Goal: Task Accomplishment & Management: Use online tool/utility

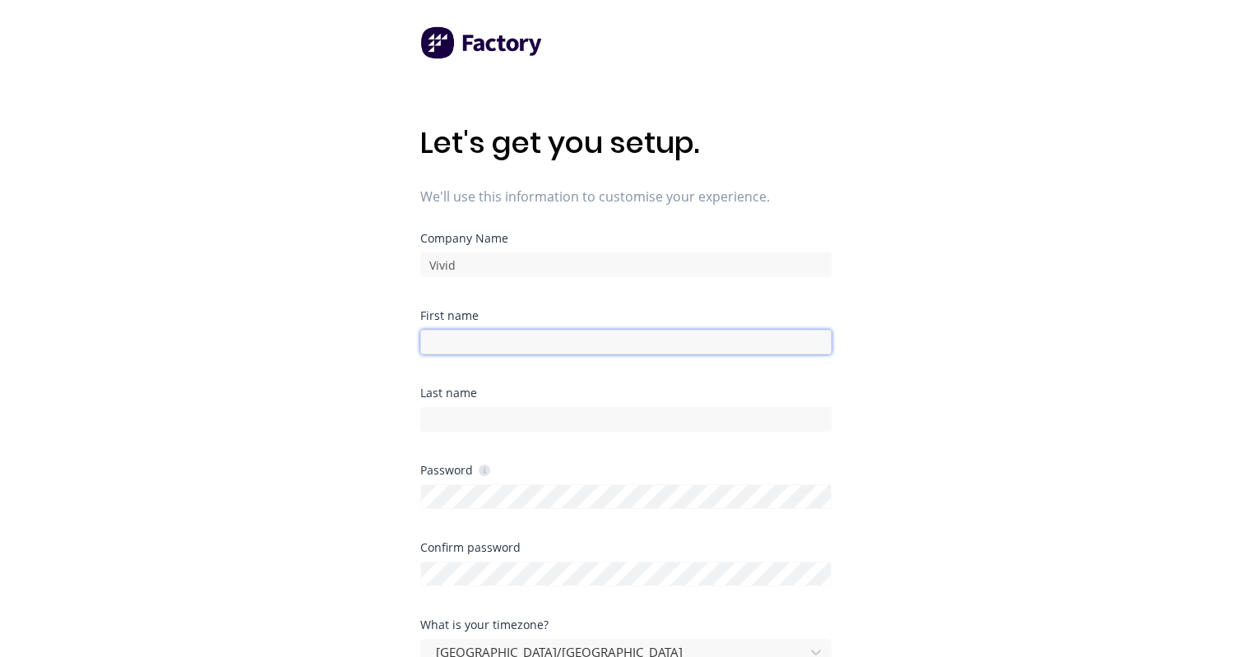
click at [489, 343] on input at bounding box center [625, 342] width 411 height 25
type input "[PERSON_NAME]"
click at [468, 430] on input at bounding box center [625, 419] width 411 height 25
type input "Boake"
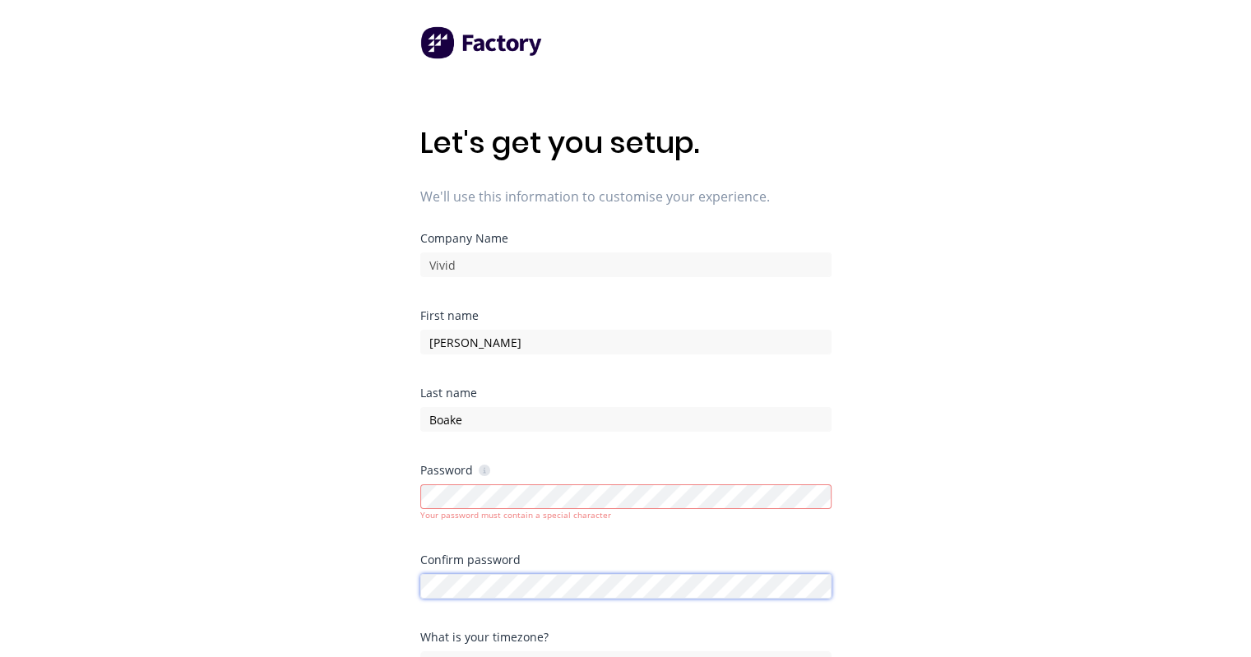
click at [451, 572] on div at bounding box center [625, 584] width 411 height 29
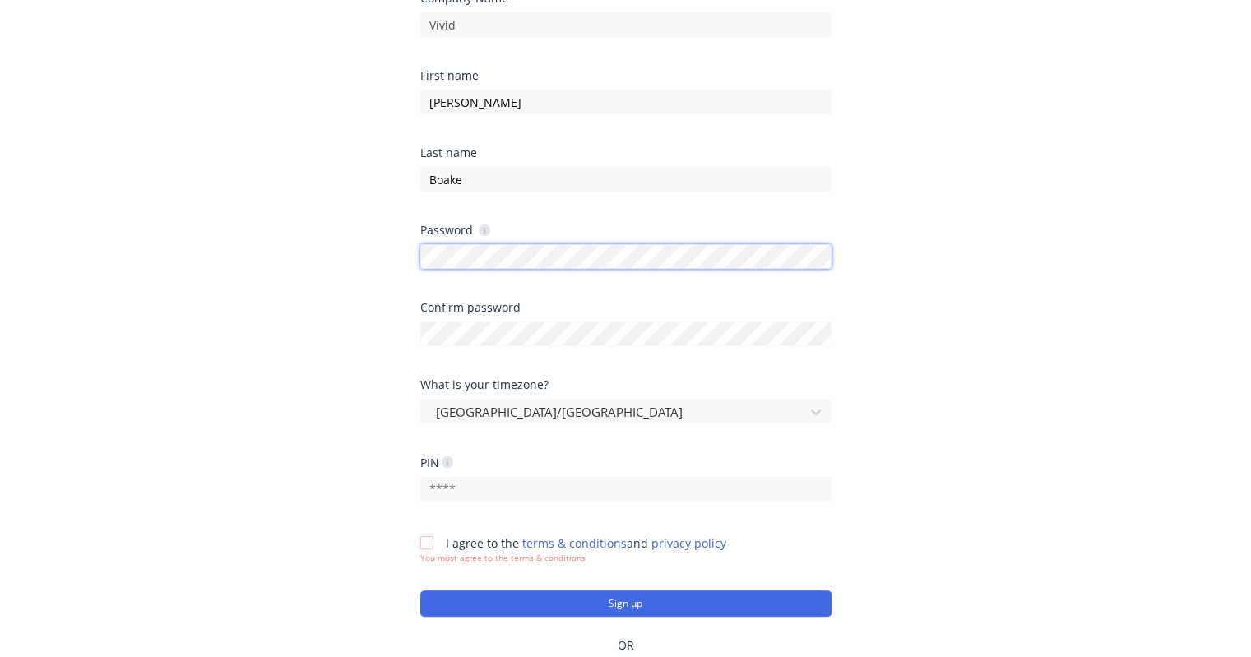
scroll to position [253, 0]
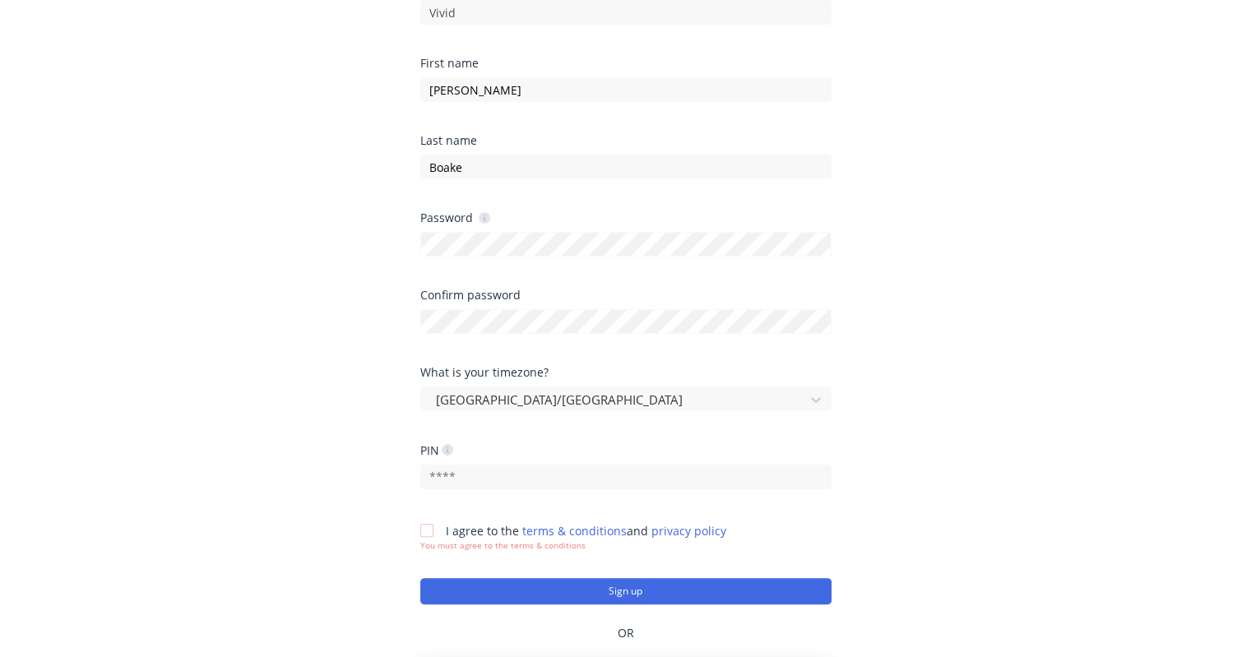
click at [438, 524] on div at bounding box center [426, 530] width 33 height 33
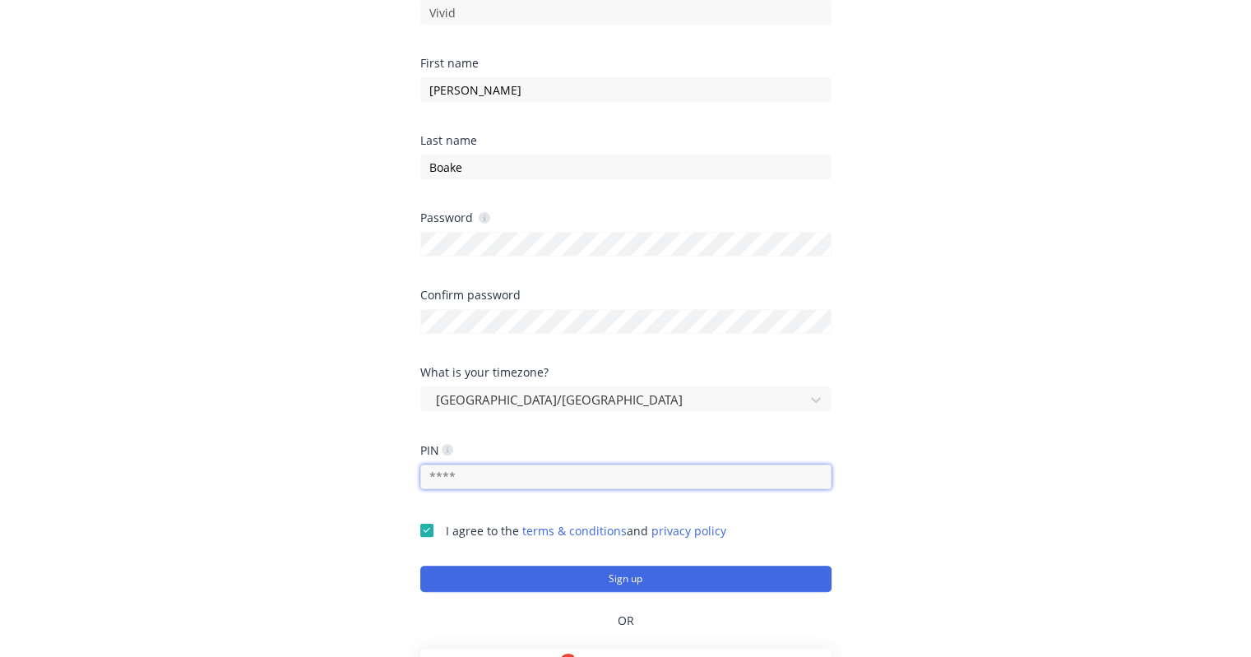
click at [471, 472] on input "text" at bounding box center [625, 477] width 411 height 25
type input "0000"
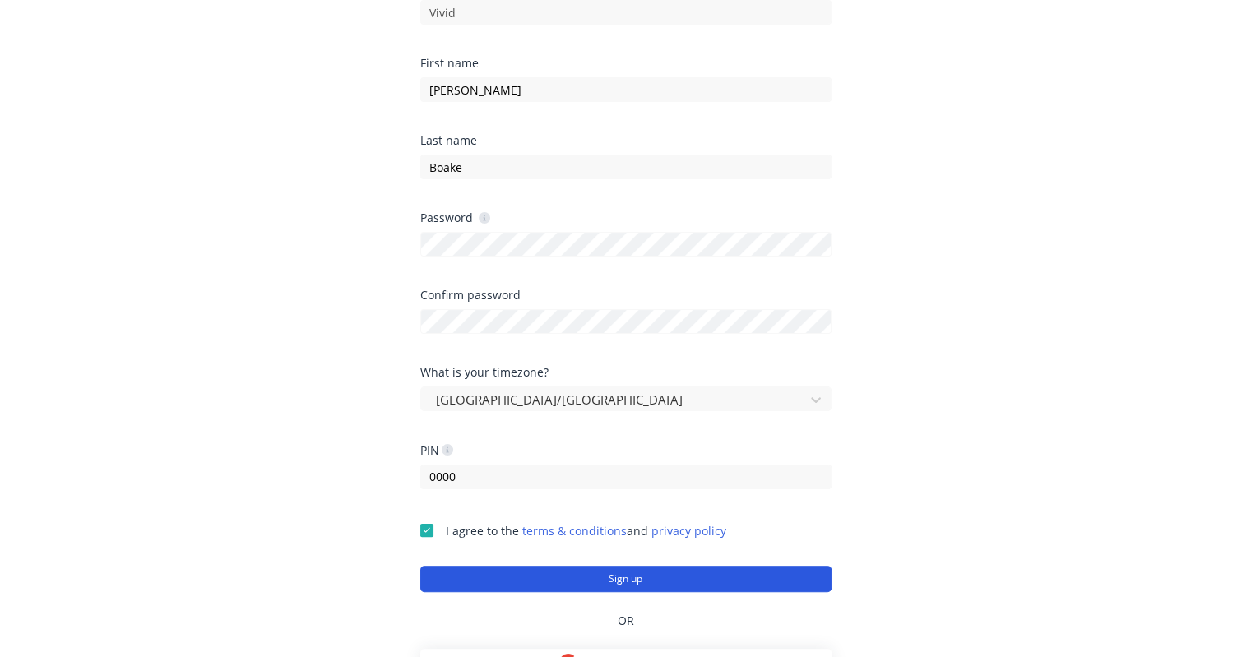
click at [546, 580] on button "Sign up" at bounding box center [625, 579] width 411 height 26
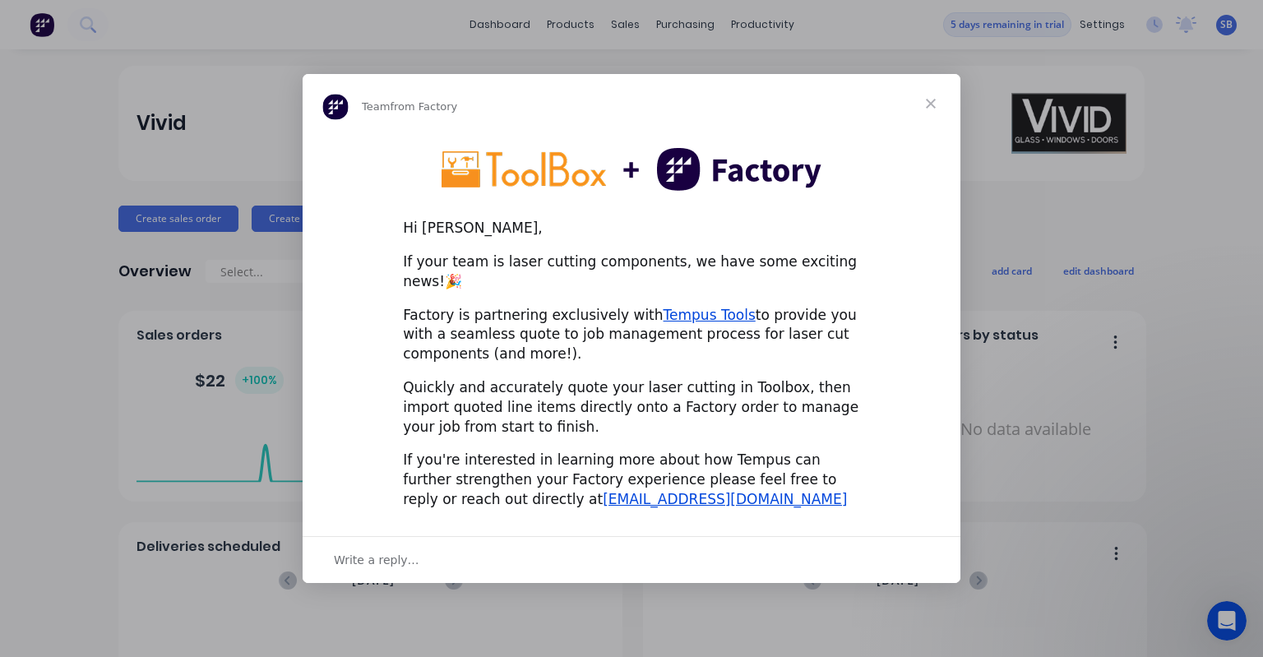
click at [935, 105] on span "Close" at bounding box center [931, 103] width 59 height 59
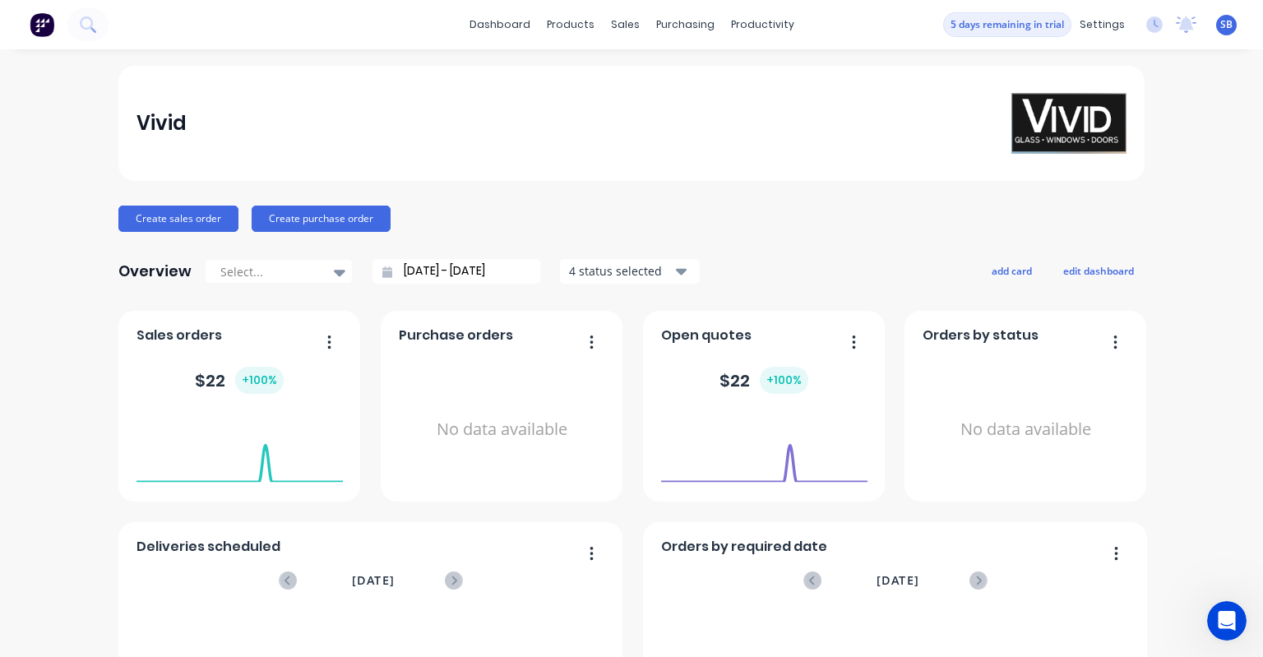
click at [590, 550] on icon "button" at bounding box center [592, 553] width 4 height 16
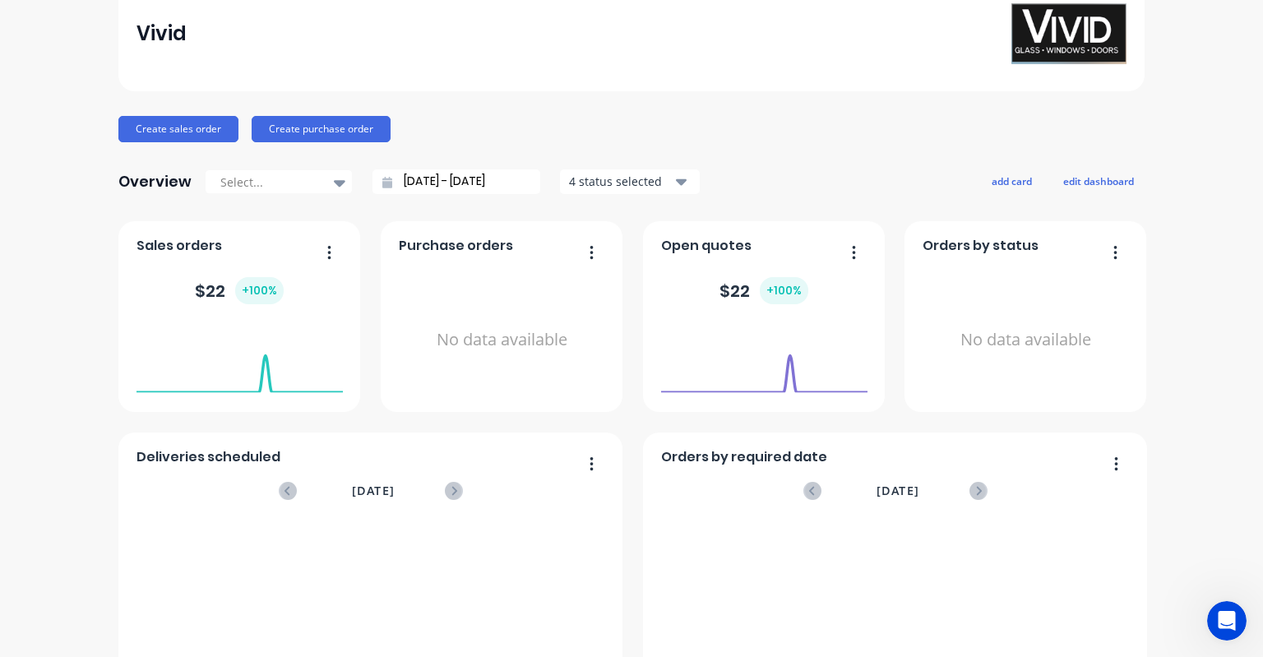
scroll to position [86, 0]
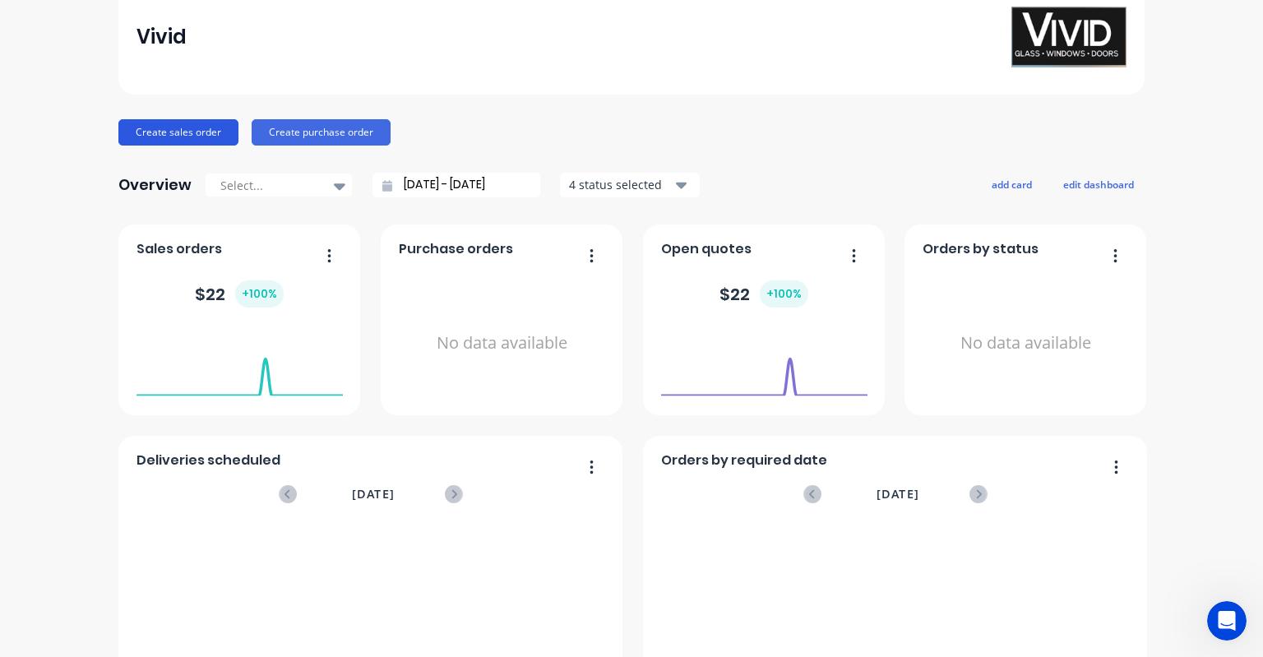
click at [173, 127] on button "Create sales order" at bounding box center [178, 132] width 120 height 26
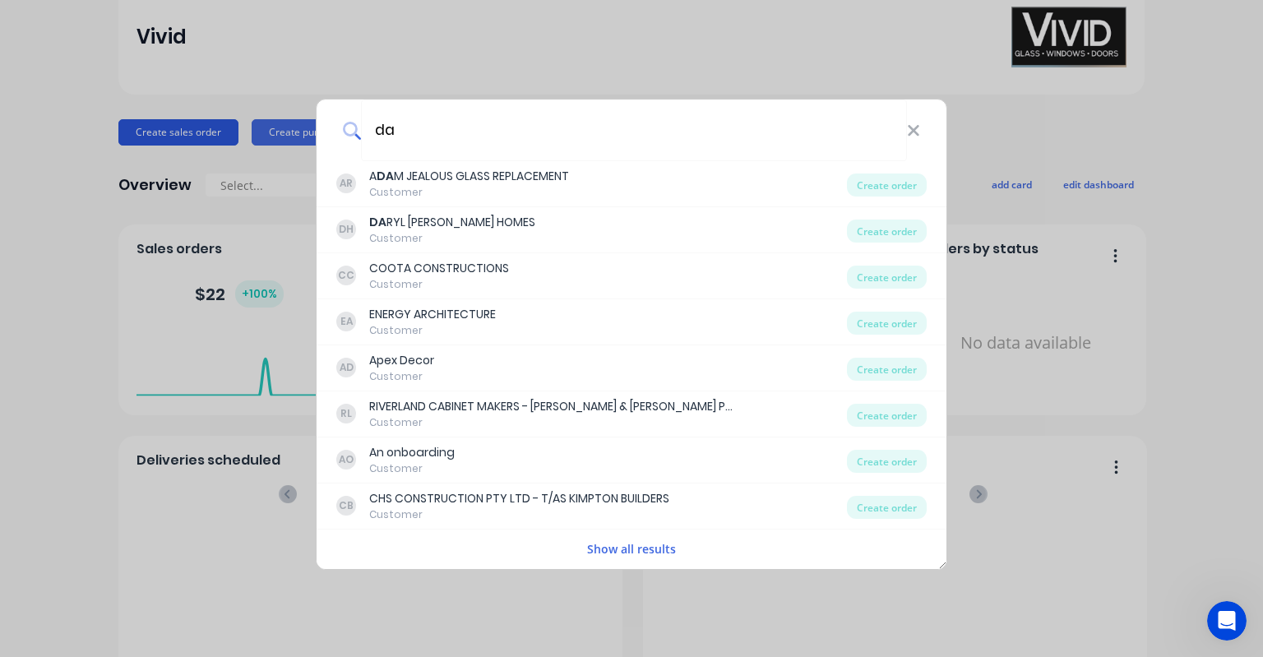
type input "d"
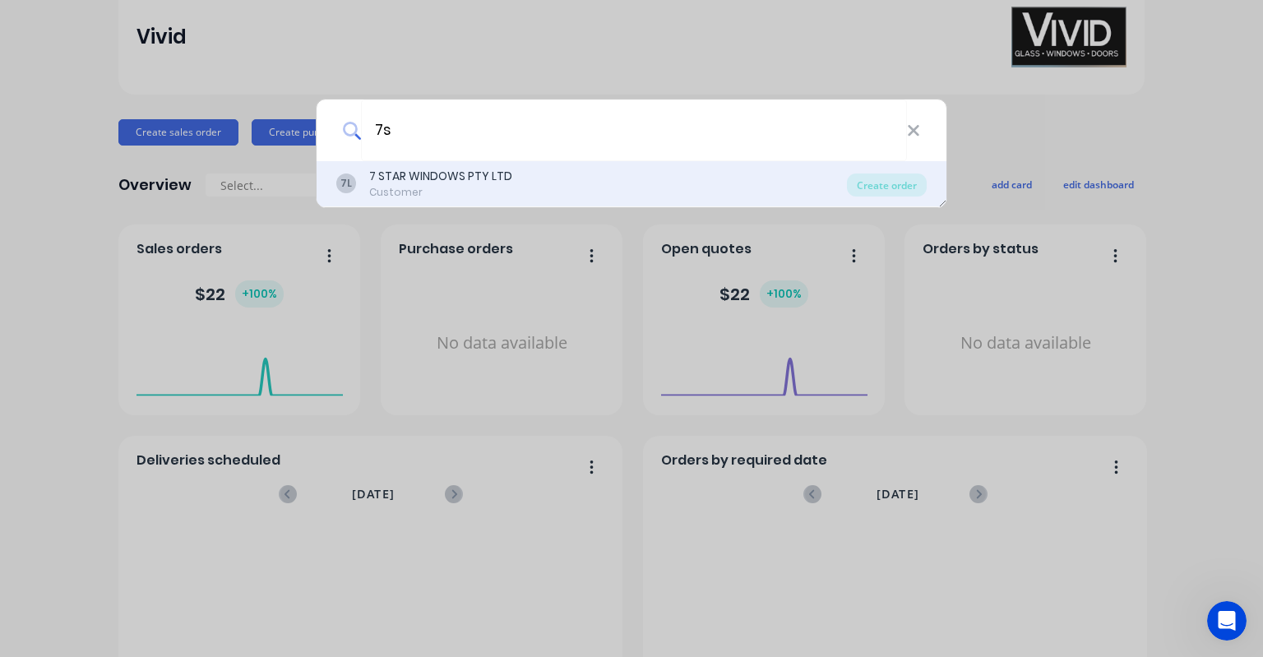
type input "7s"
click at [480, 174] on div "7 STAR WINDOWS PTY LTD" at bounding box center [440, 176] width 143 height 17
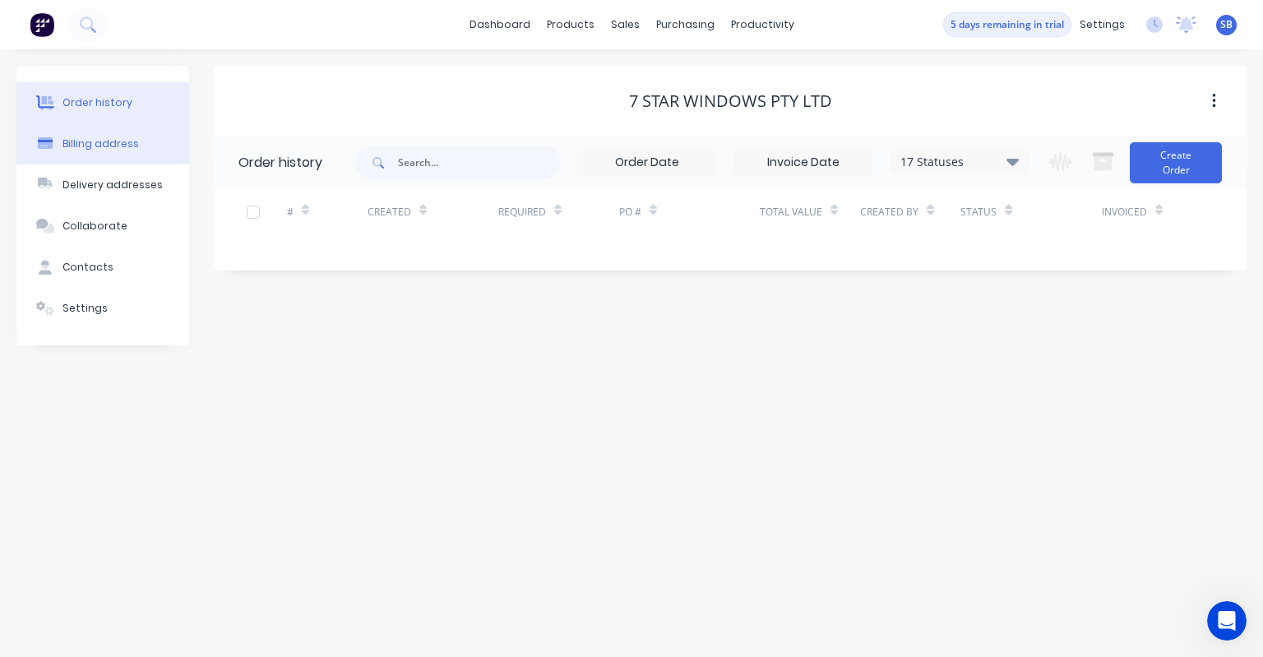
click at [72, 147] on div "Billing address" at bounding box center [101, 144] width 76 height 15
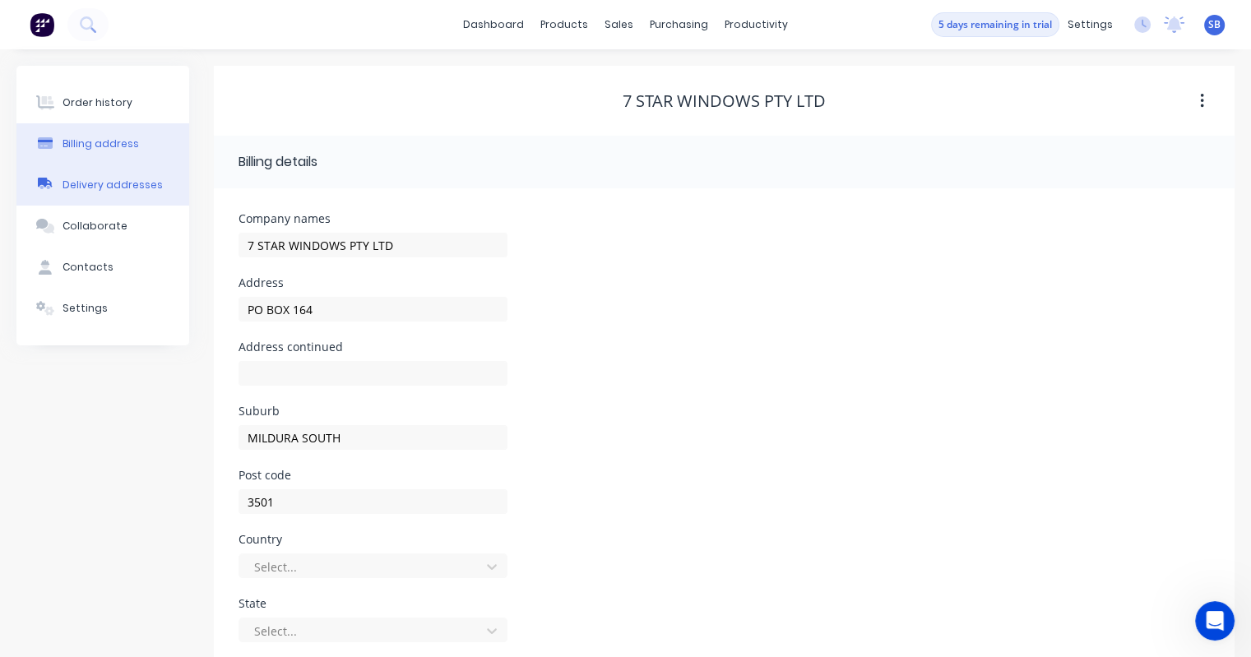
click at [100, 180] on div "Delivery addresses" at bounding box center [113, 185] width 100 height 15
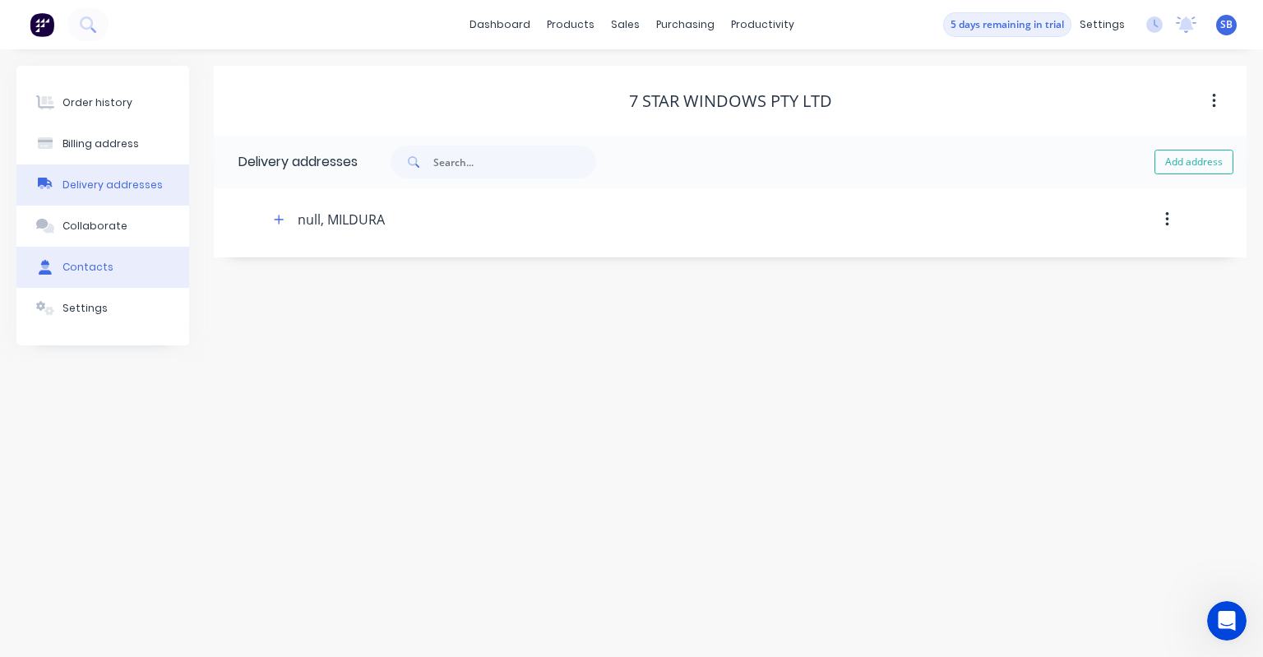
click at [93, 271] on div "Contacts" at bounding box center [88, 267] width 51 height 15
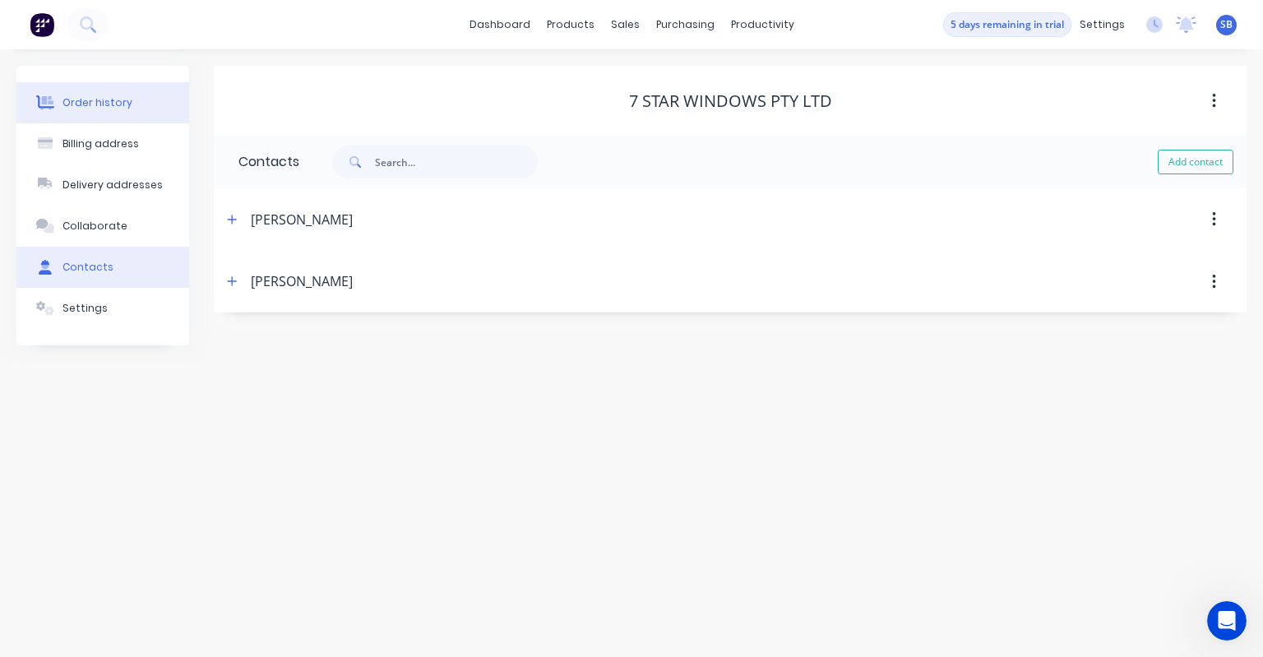
click at [84, 90] on button "Order history" at bounding box center [102, 102] width 173 height 41
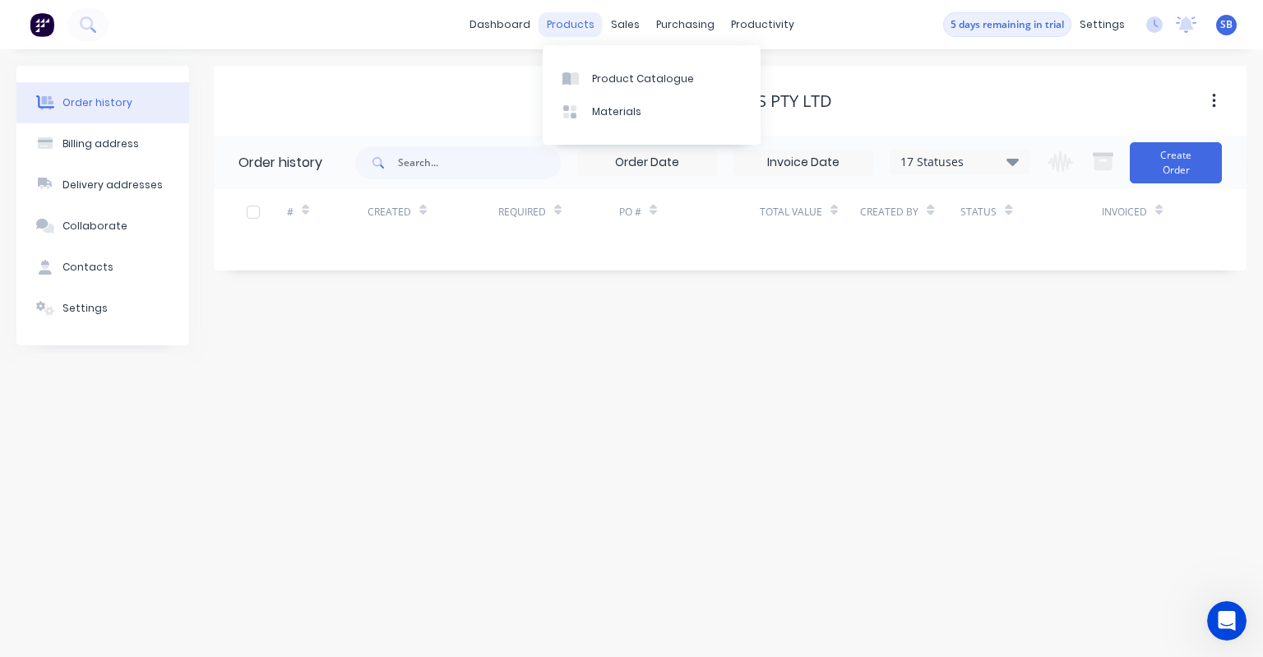
click at [588, 26] on div "products" at bounding box center [571, 24] width 64 height 25
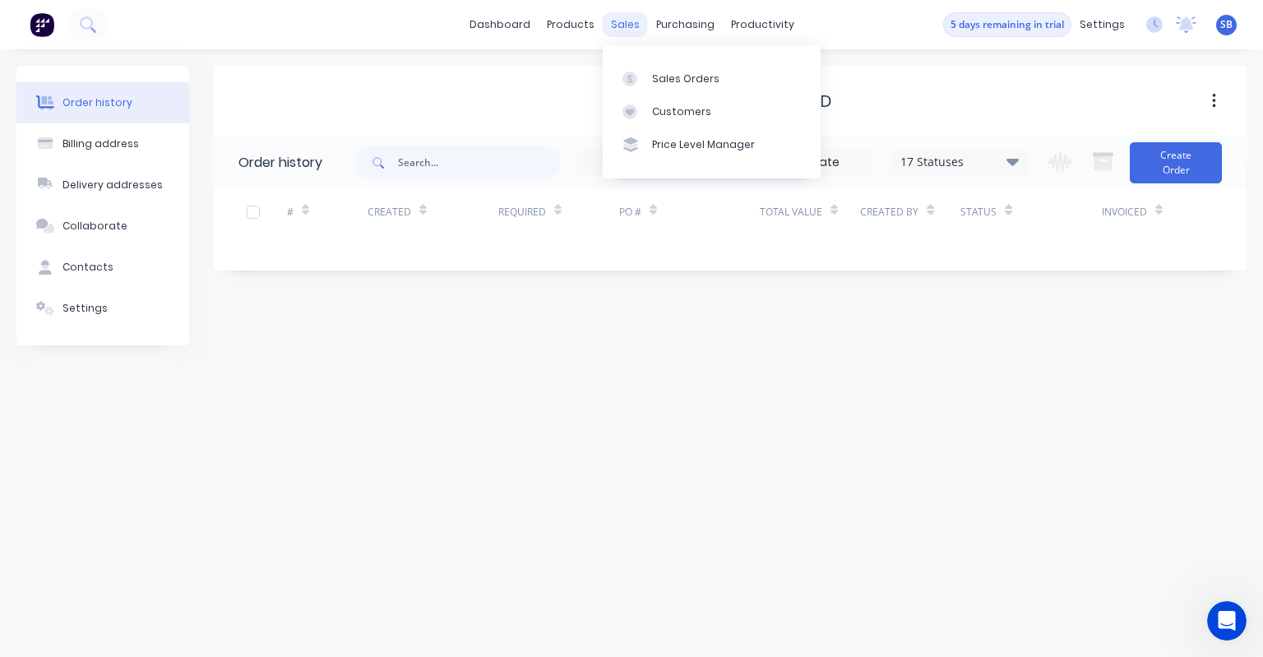
click at [633, 25] on div "sales" at bounding box center [625, 24] width 45 height 25
click at [661, 76] on div "Sales Orders" at bounding box center [685, 79] width 67 height 15
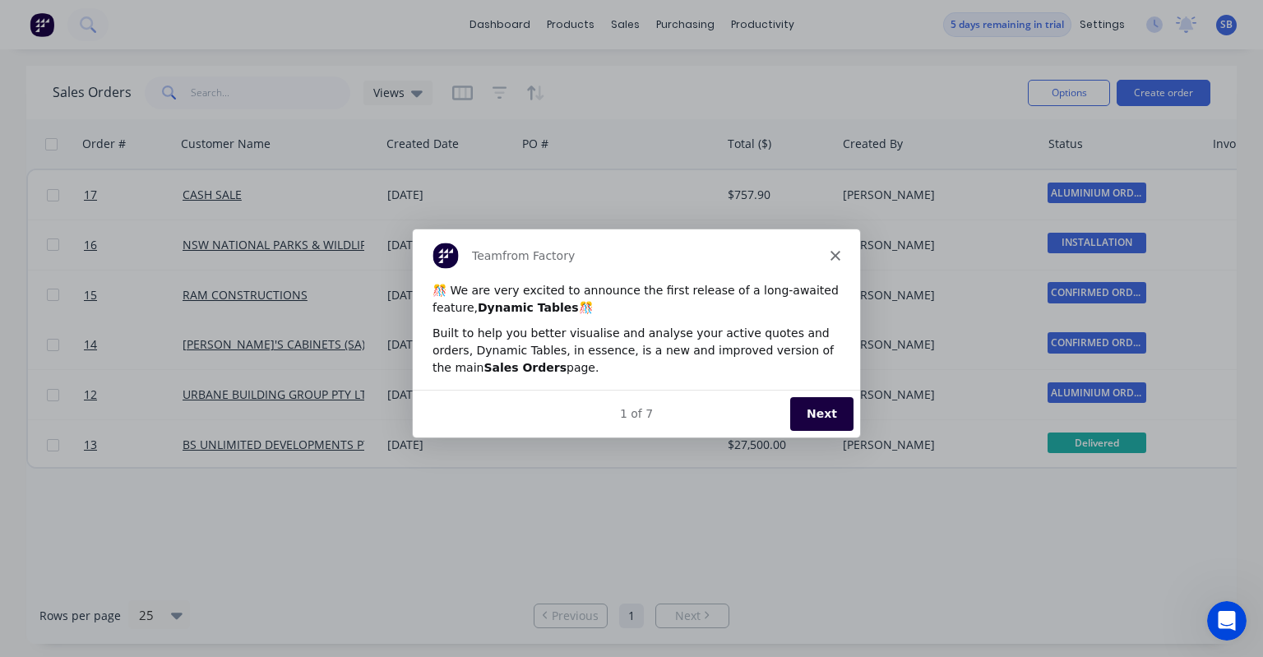
click at [809, 408] on button "Next" at bounding box center [821, 413] width 63 height 34
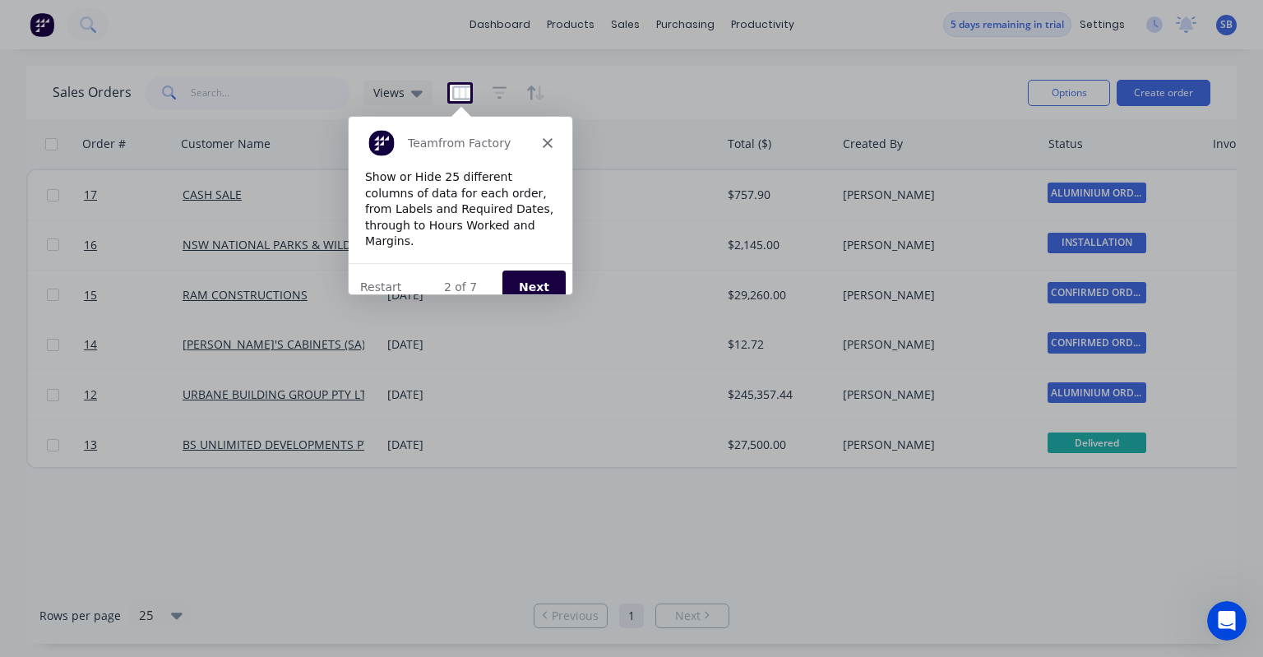
click at [548, 141] on icon "Close" at bounding box center [546, 142] width 10 height 10
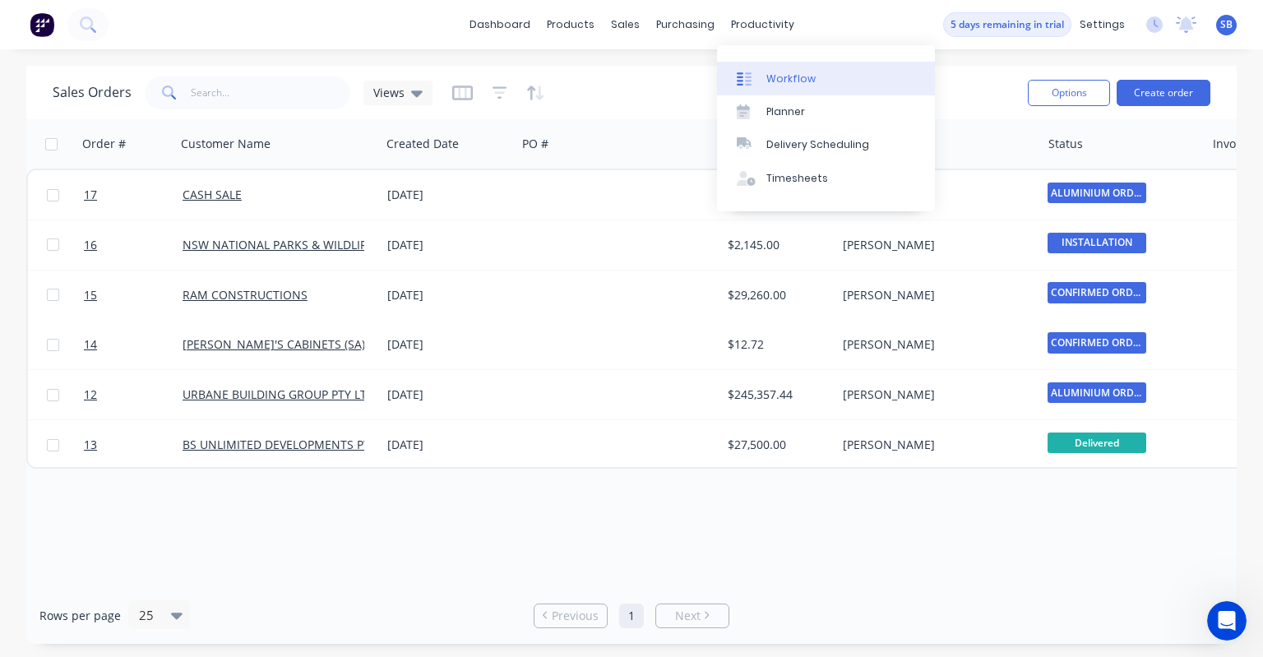
click at [783, 73] on div "Workflow" at bounding box center [791, 79] width 49 height 15
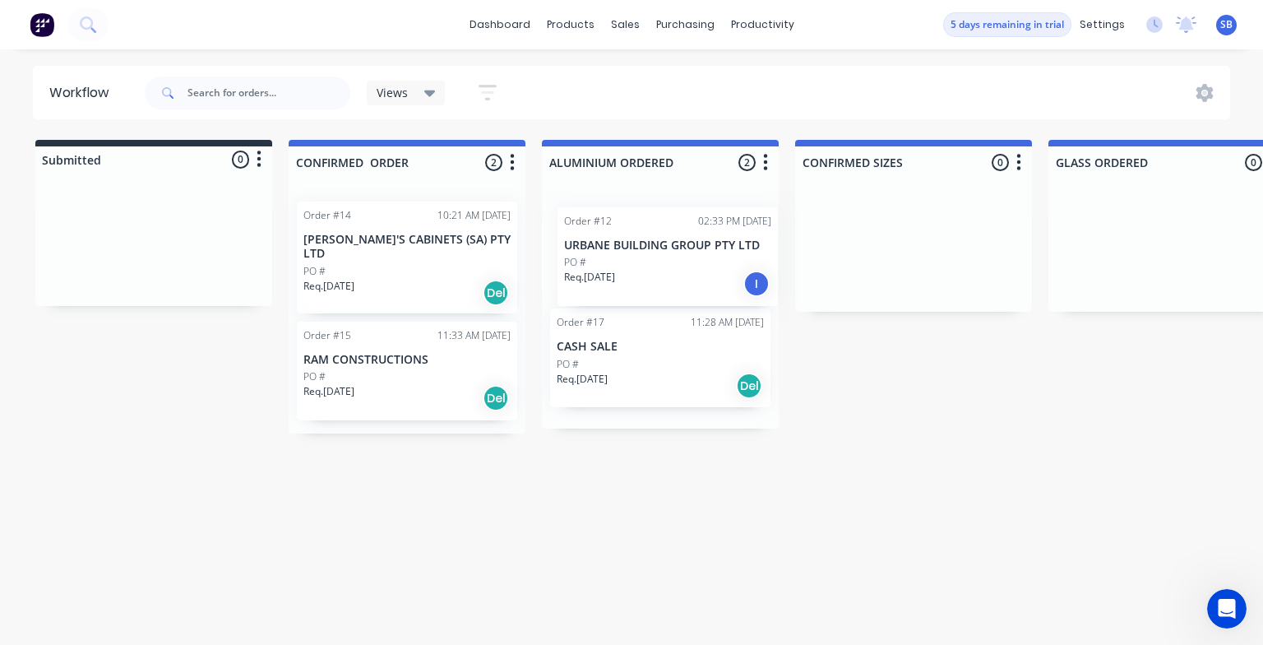
drag, startPoint x: 644, startPoint y: 226, endPoint x: 684, endPoint y: 228, distance: 40.3
click at [684, 228] on div "Order #12 02:33 PM [DATE] URBANE BUILDING GROUP PTY LTD PO # Req. [DATE] I Orde…" at bounding box center [660, 308] width 237 height 240
click at [676, 417] on div "Order #12 02:33 PM [DATE] URBANE BUILDING GROUP PTY LTD PO # Req. [DATE] I Orde…" at bounding box center [660, 304] width 237 height 232
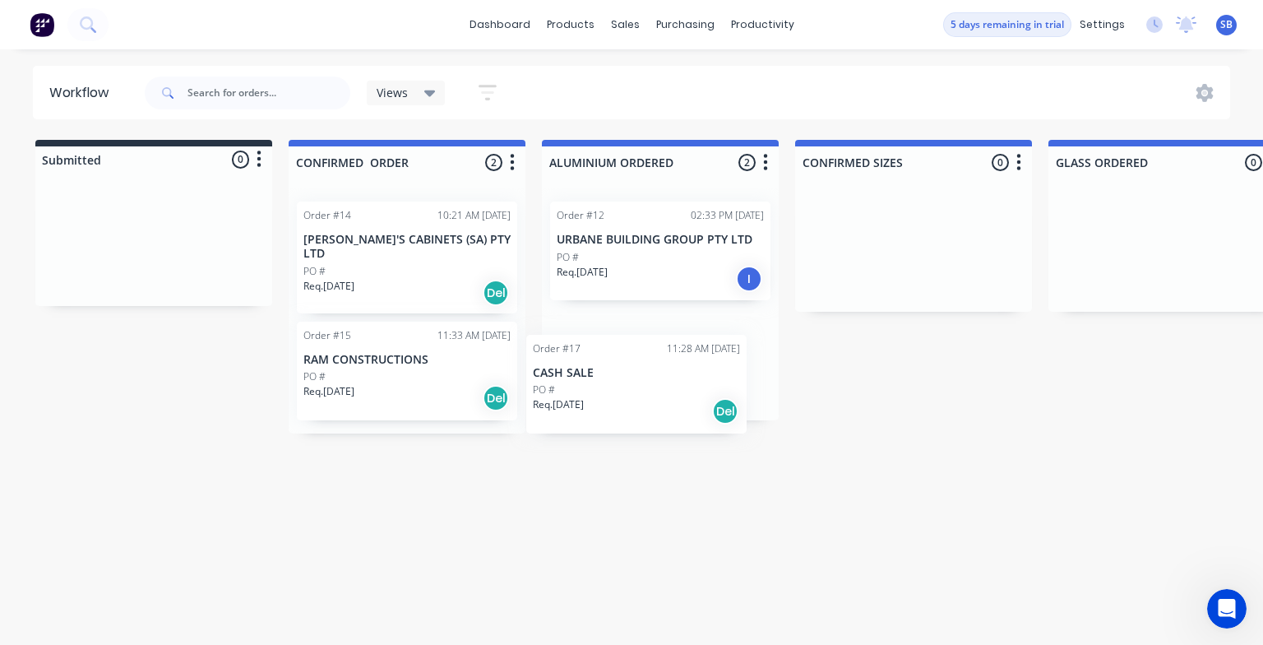
drag, startPoint x: 683, startPoint y: 387, endPoint x: 712, endPoint y: 358, distance: 41.9
click at [712, 358] on div "Order #12 02:33 PM [DATE] URBANE BUILDING GROUP PTY LTD PO # Req. [DATE] I Orde…" at bounding box center [660, 304] width 237 height 232
click at [425, 88] on icon at bounding box center [430, 93] width 12 height 18
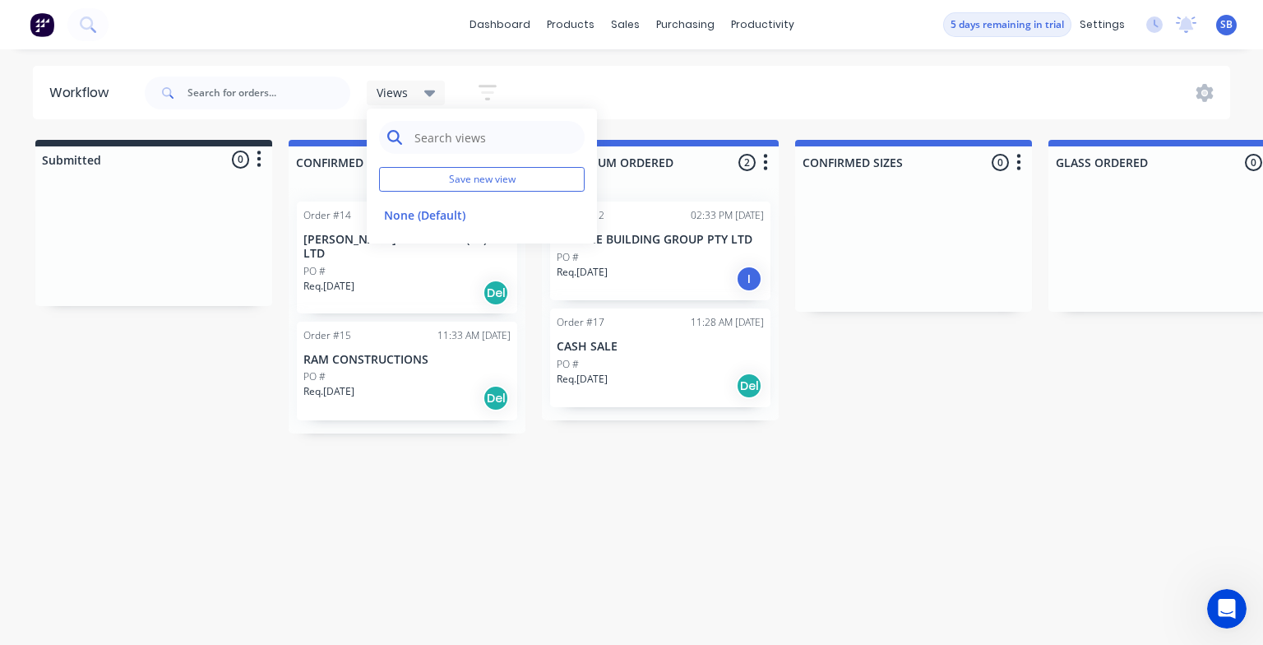
click at [437, 138] on input "text" at bounding box center [495, 137] width 164 height 33
click at [97, 98] on div "Workflow" at bounding box center [82, 93] width 67 height 20
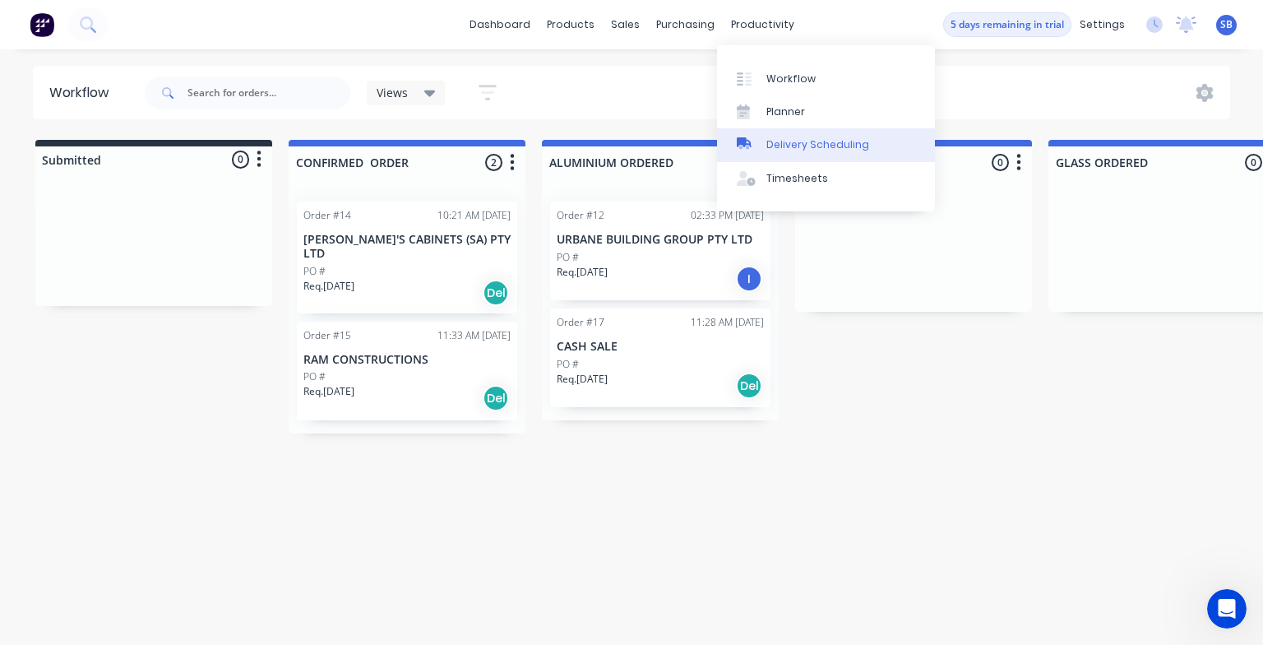
click at [803, 139] on div "Delivery Scheduling" at bounding box center [818, 144] width 103 height 15
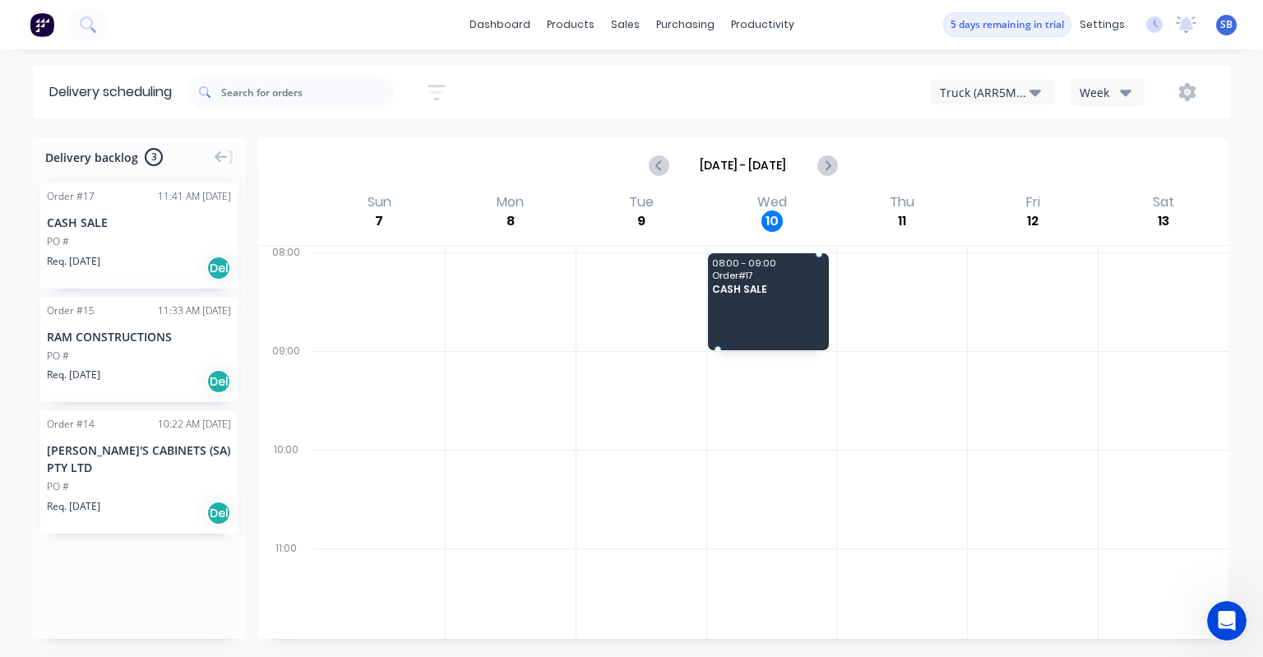
drag, startPoint x: 97, startPoint y: 231, endPoint x: 734, endPoint y: 287, distance: 639.1
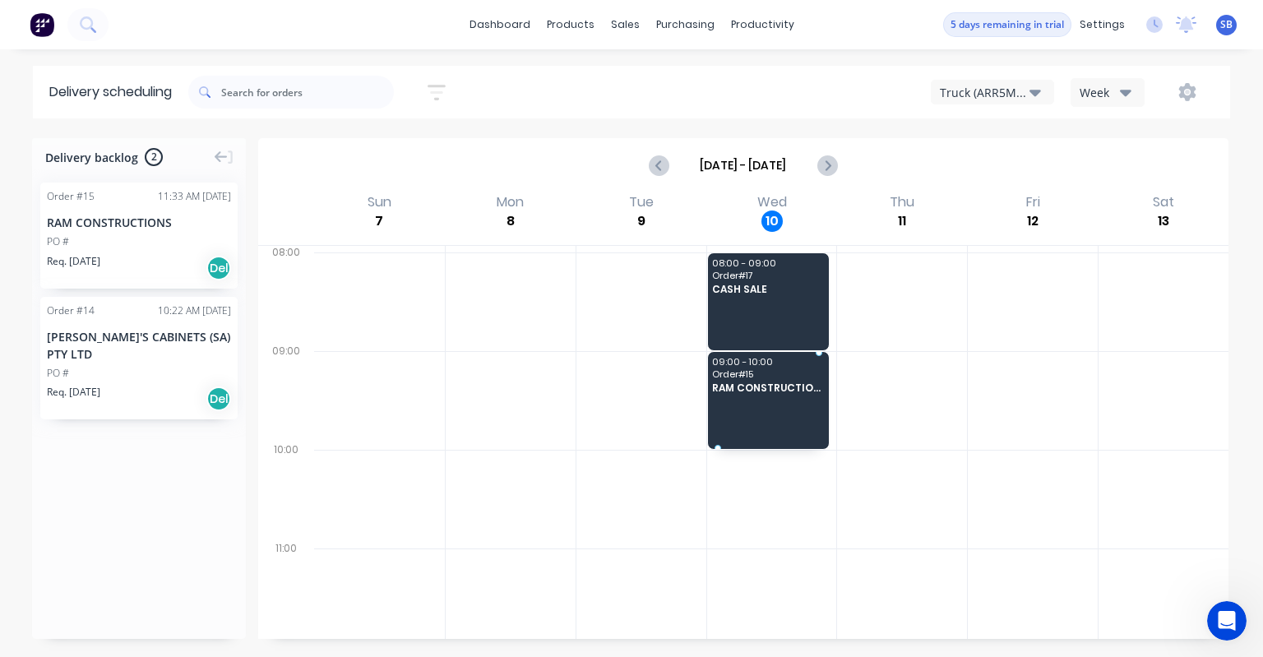
drag, startPoint x: 122, startPoint y: 222, endPoint x: 526, endPoint y: 299, distance: 411.9
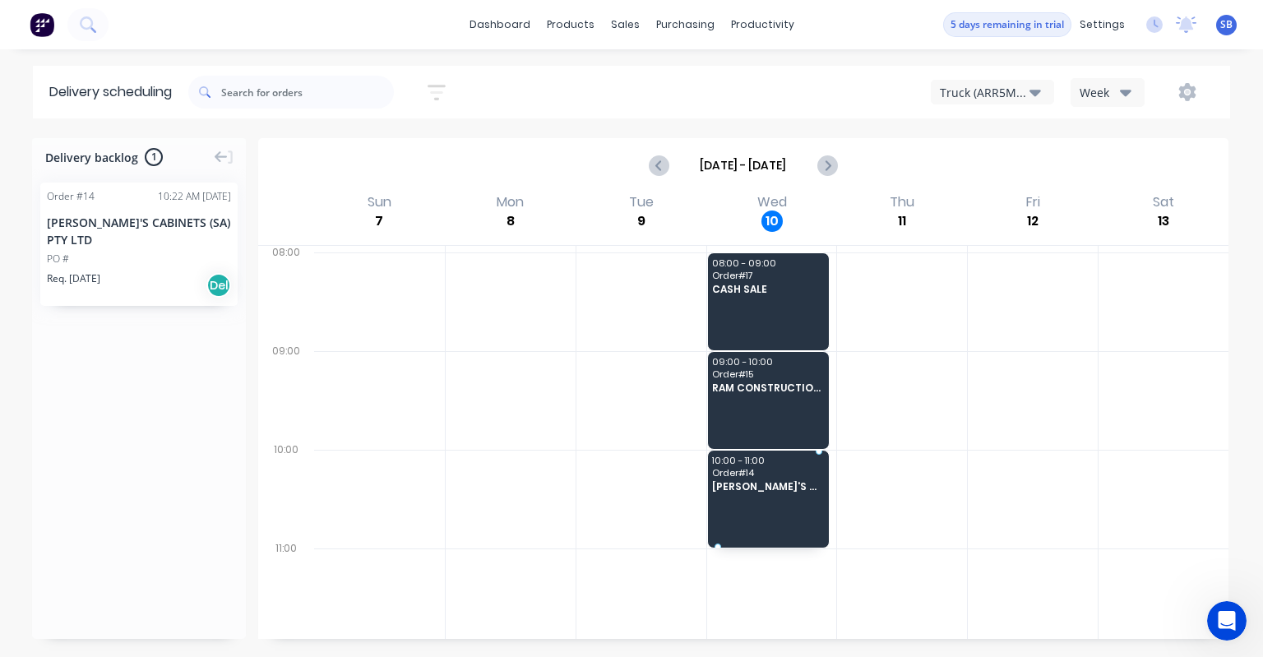
drag, startPoint x: 117, startPoint y: 237, endPoint x: 753, endPoint y: 495, distance: 686.3
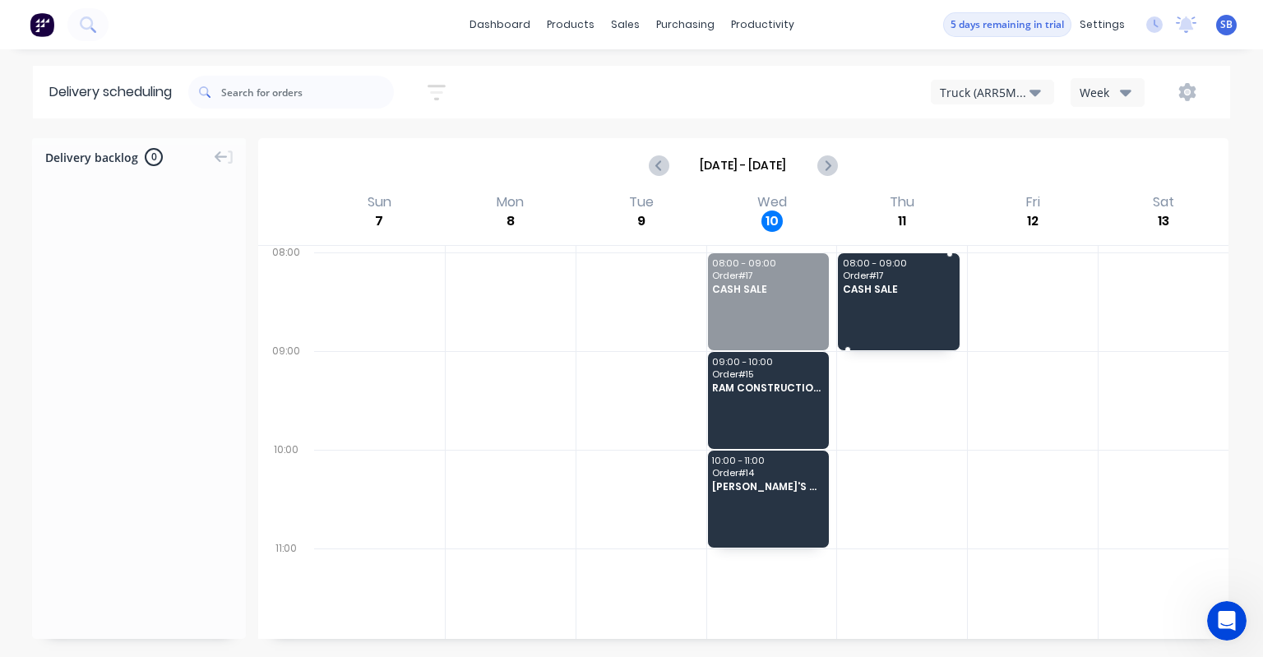
drag, startPoint x: 774, startPoint y: 274, endPoint x: 899, endPoint y: 269, distance: 125.1
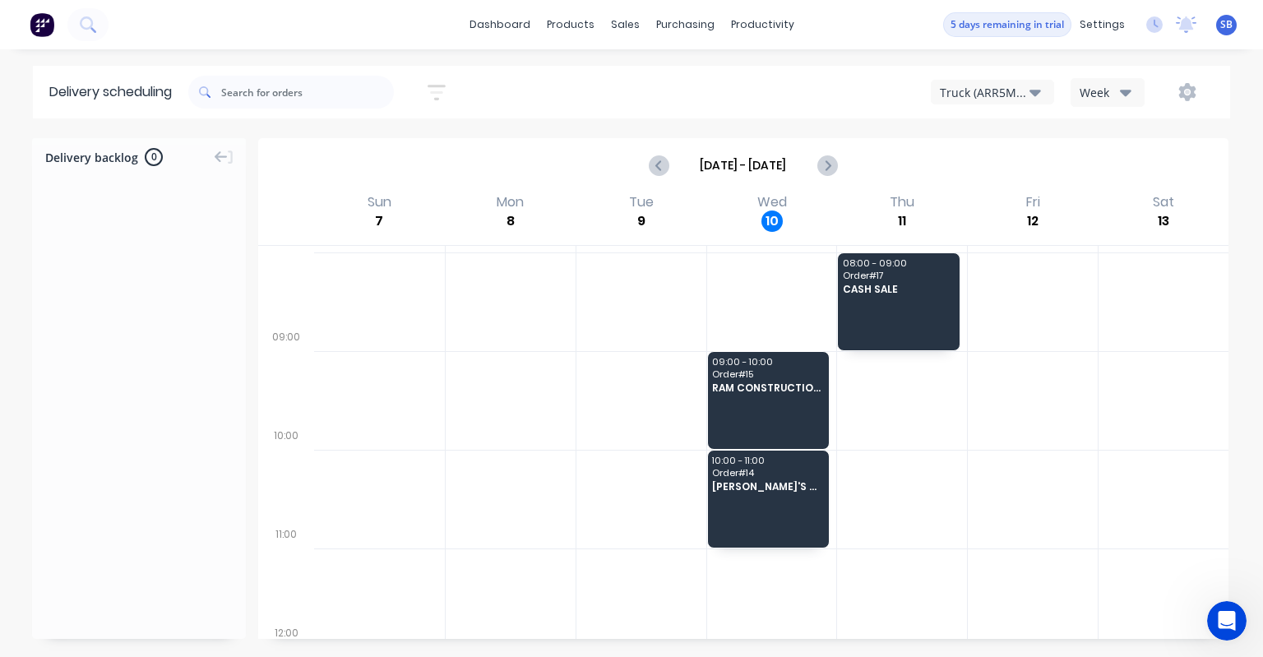
scroll to position [13, 0]
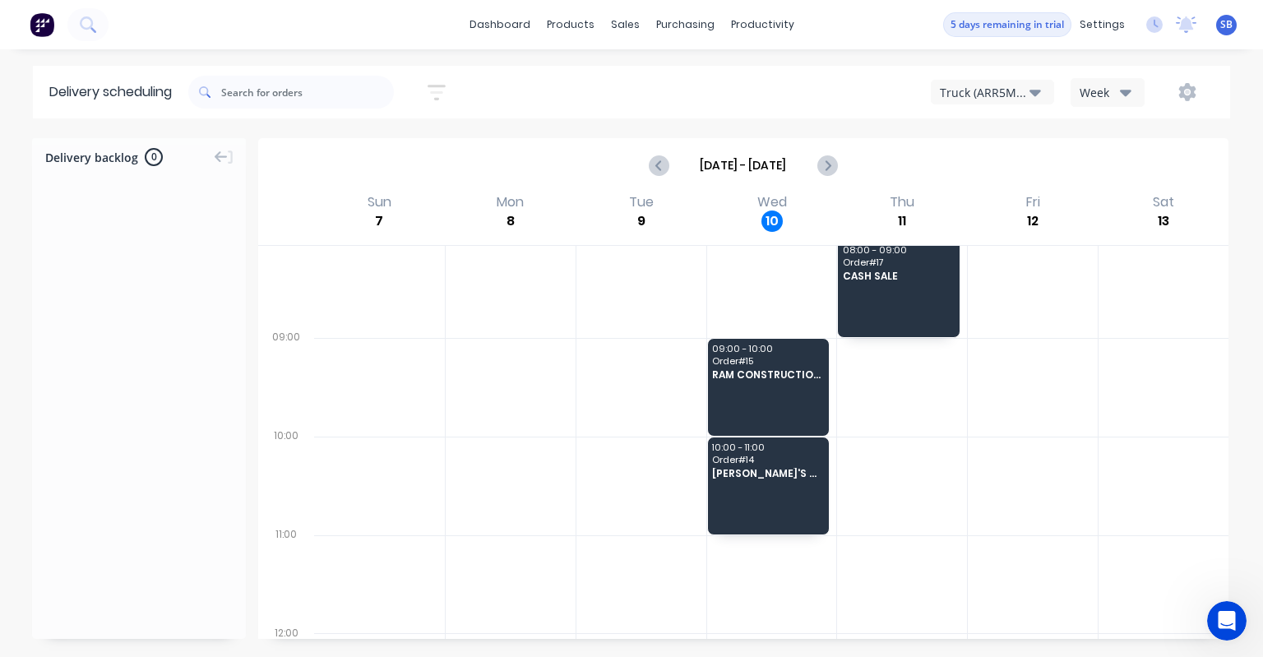
click at [1038, 92] on icon "button" at bounding box center [1036, 93] width 12 height 7
click at [1006, 166] on div "Truck (CHH156)" at bounding box center [1013, 167] width 163 height 33
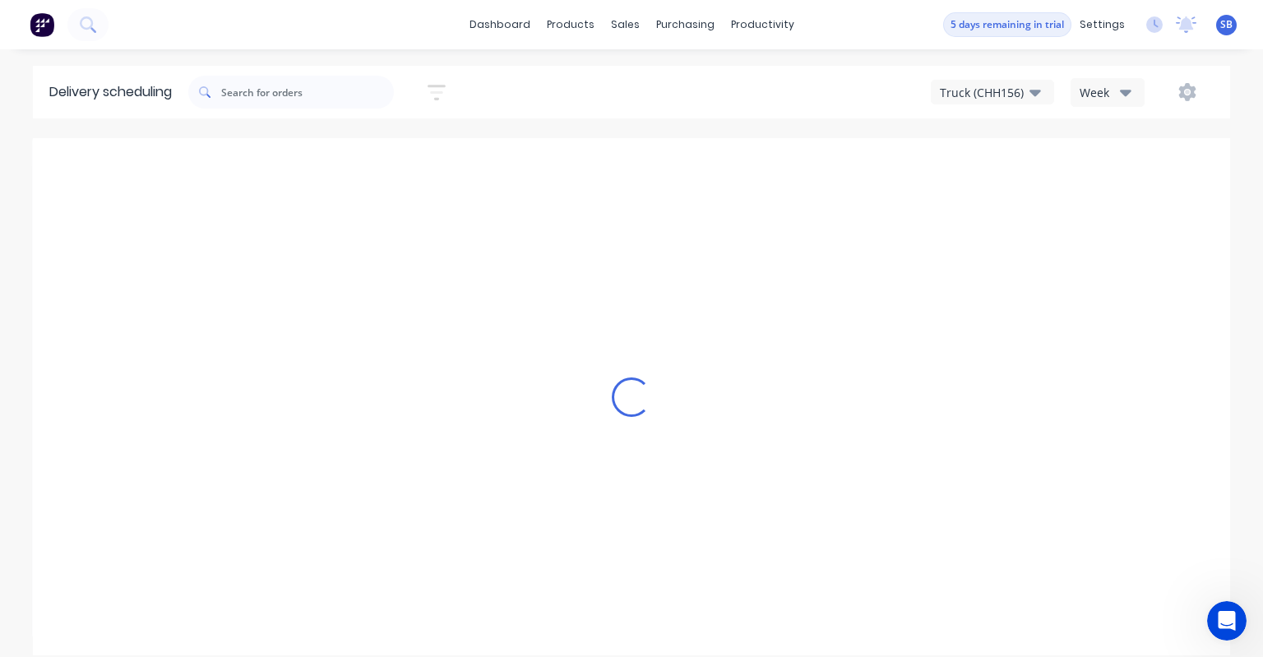
scroll to position [0, 0]
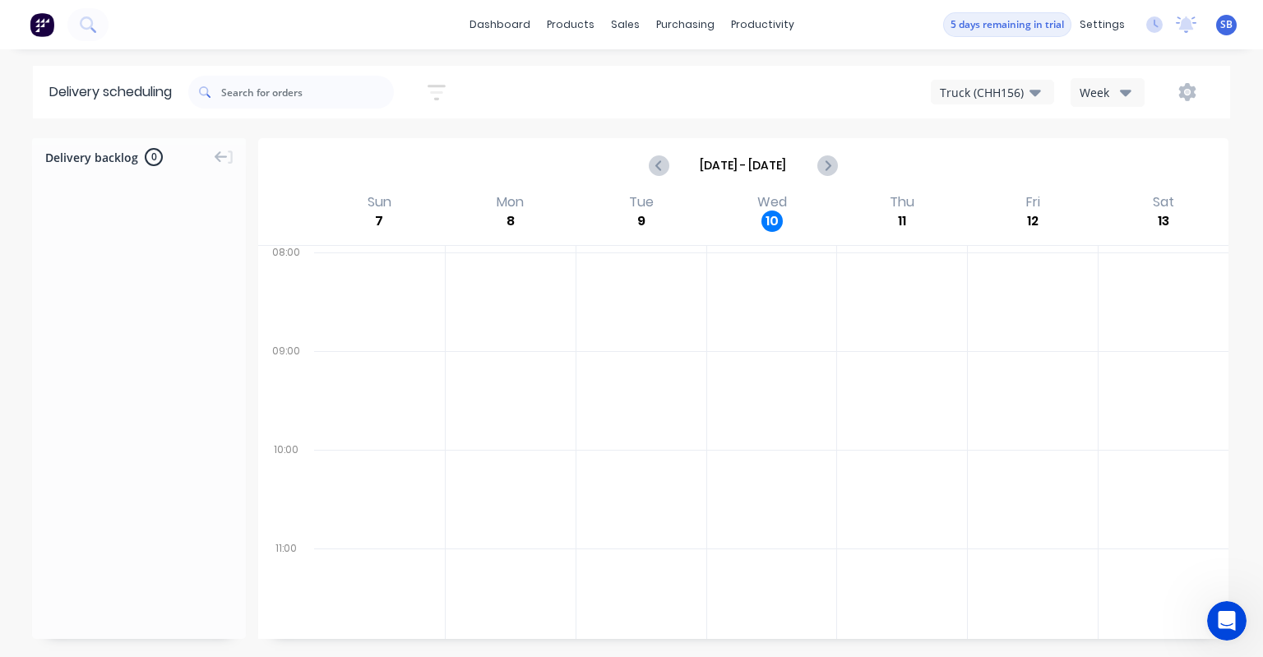
click at [1013, 86] on div "Truck (CHH156)" at bounding box center [985, 92] width 90 height 17
click at [991, 122] on div "Truck (ARR5MM)" at bounding box center [1013, 134] width 163 height 33
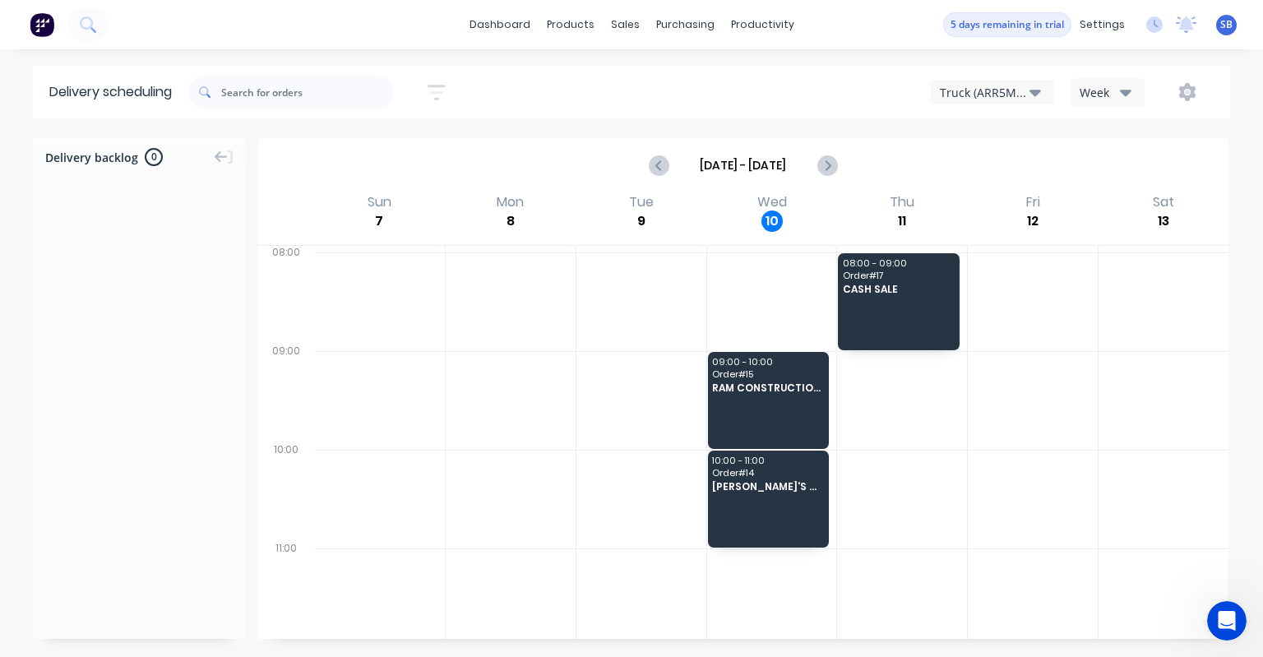
click at [46, 30] on img at bounding box center [42, 24] width 25 height 25
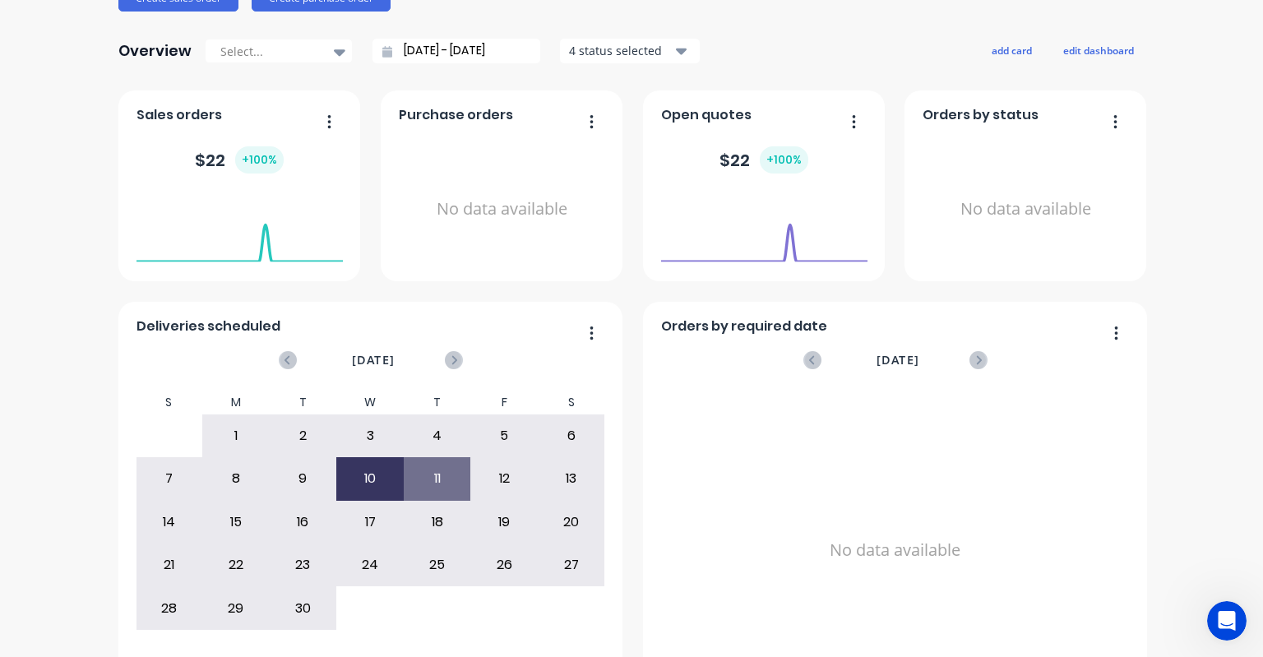
scroll to position [221, 0]
click at [716, 397] on div "No data available" at bounding box center [895, 549] width 469 height 319
click at [1115, 336] on icon "button" at bounding box center [1116, 331] width 3 height 13
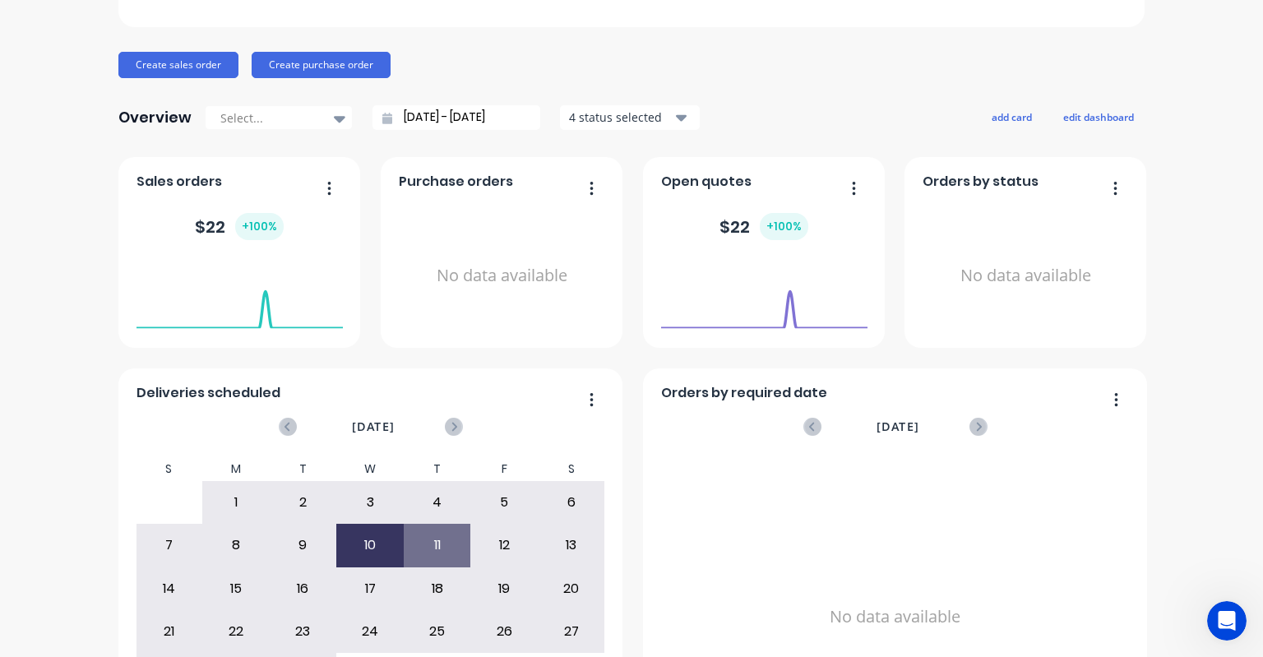
scroll to position [150, 0]
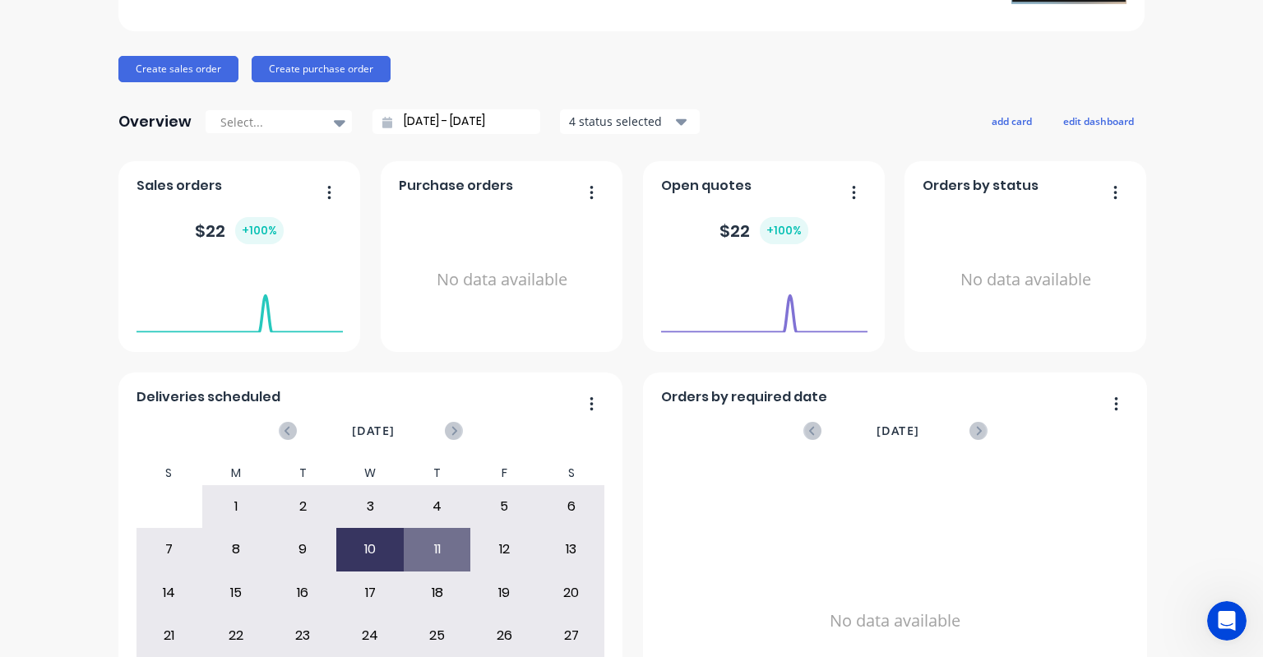
click at [1115, 191] on icon "button" at bounding box center [1116, 191] width 3 height 13
click at [853, 192] on icon "button" at bounding box center [854, 191] width 3 height 13
click at [780, 301] on div "Export to Excel Format" at bounding box center [787, 301] width 127 height 24
click at [1221, 621] on icon "Open Intercom Messenger" at bounding box center [1225, 618] width 12 height 13
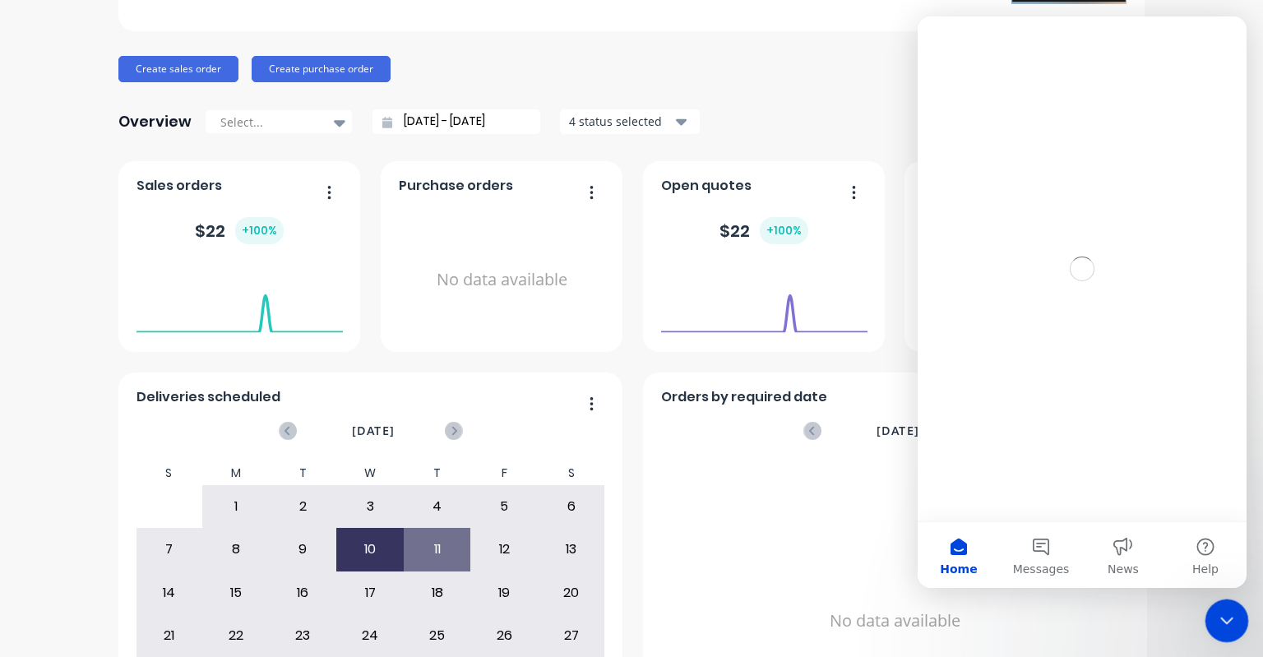
scroll to position [0, 0]
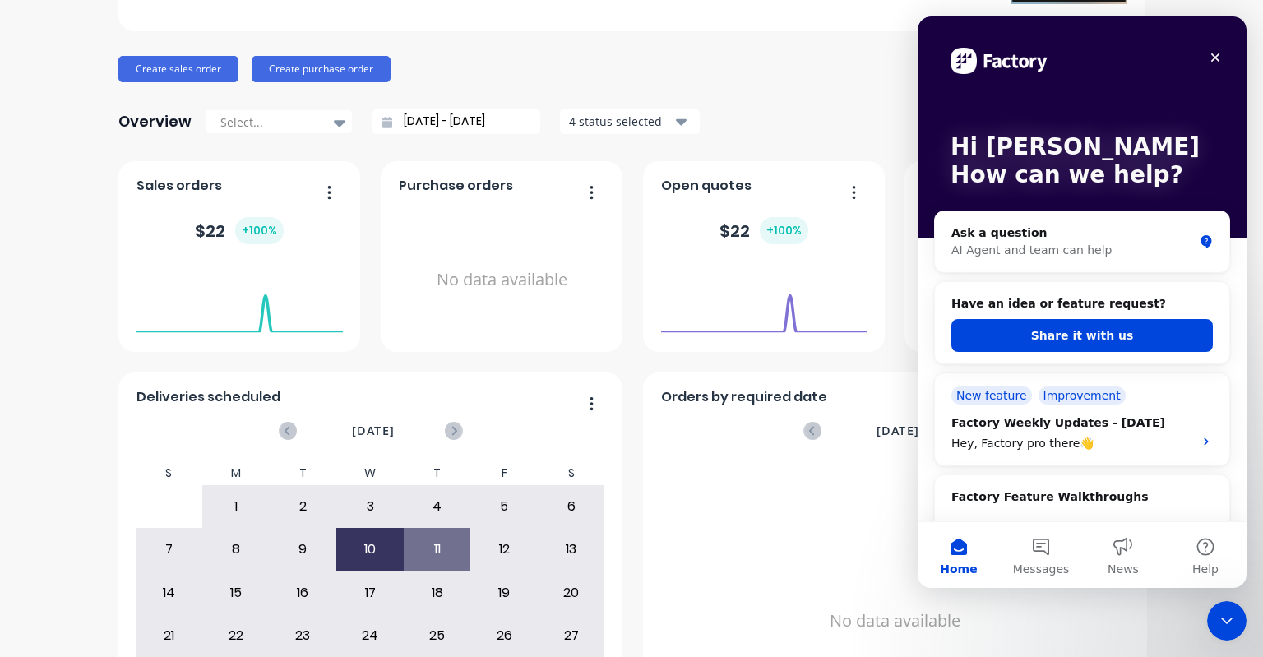
click at [1097, 496] on h2 "Factory Feature Walkthroughs" at bounding box center [1083, 497] width 262 height 17
click at [1138, 504] on h2 "Factory Feature Walkthroughs" at bounding box center [1083, 497] width 262 height 17
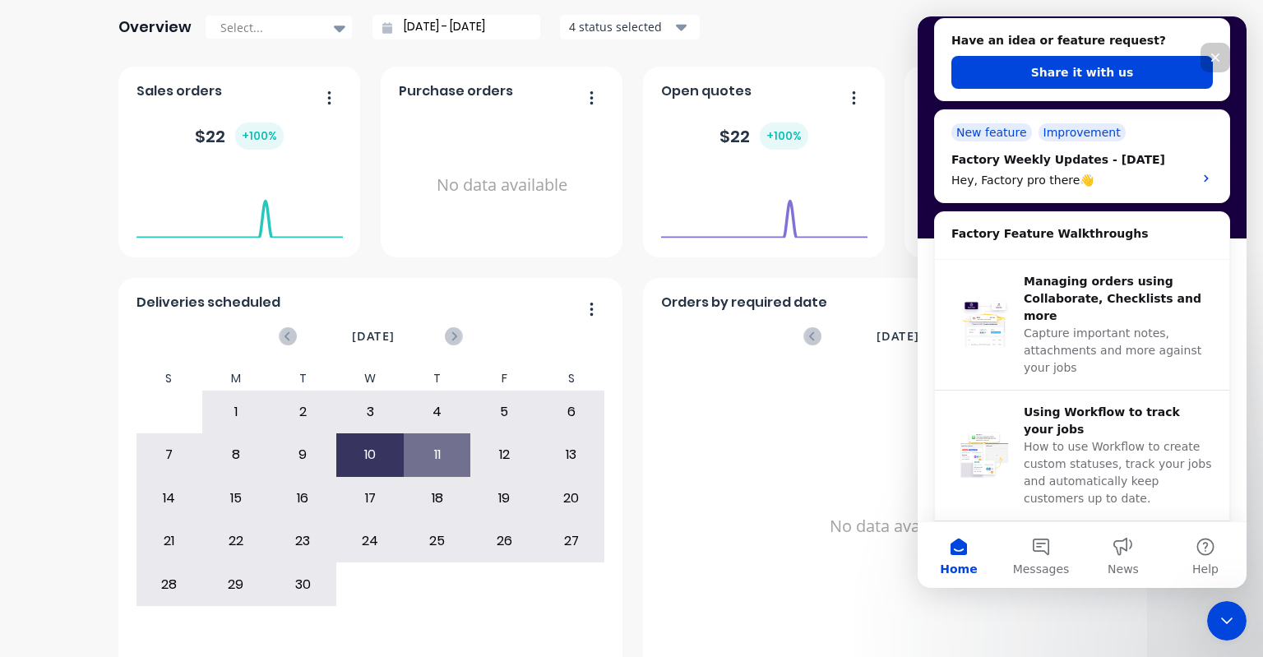
scroll to position [296, 0]
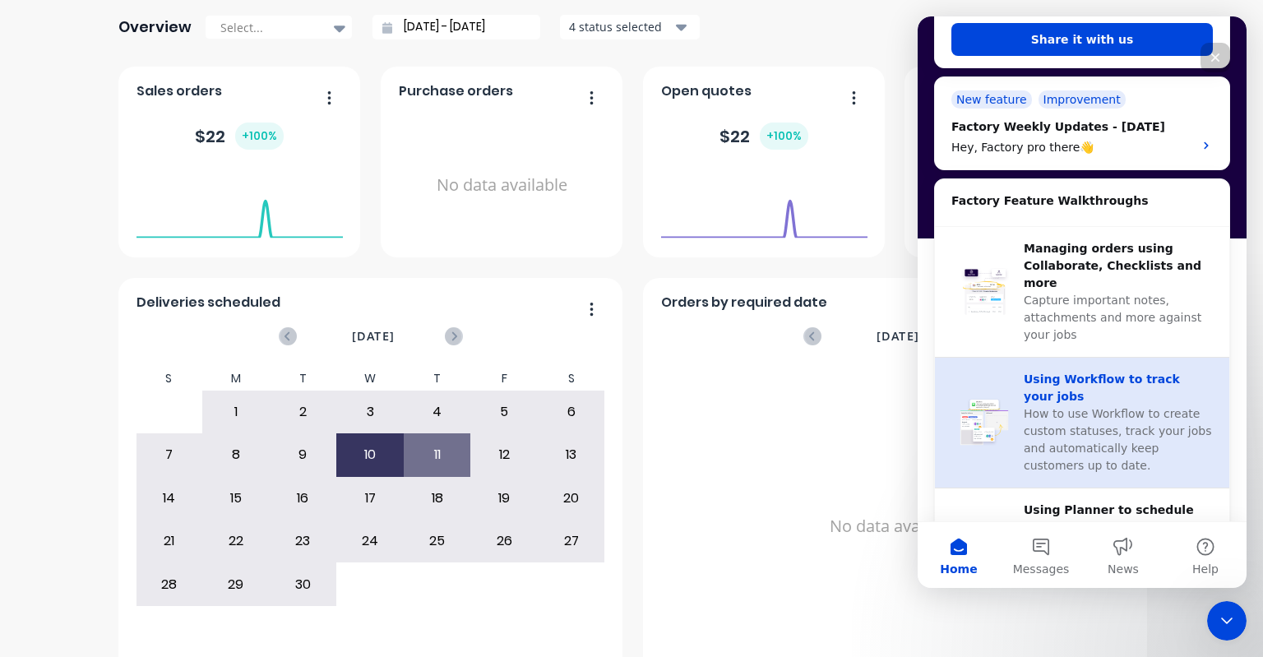
click at [1141, 413] on span "How to use Workflow to create custom statuses, track your jobs and automaticall…" at bounding box center [1118, 439] width 188 height 65
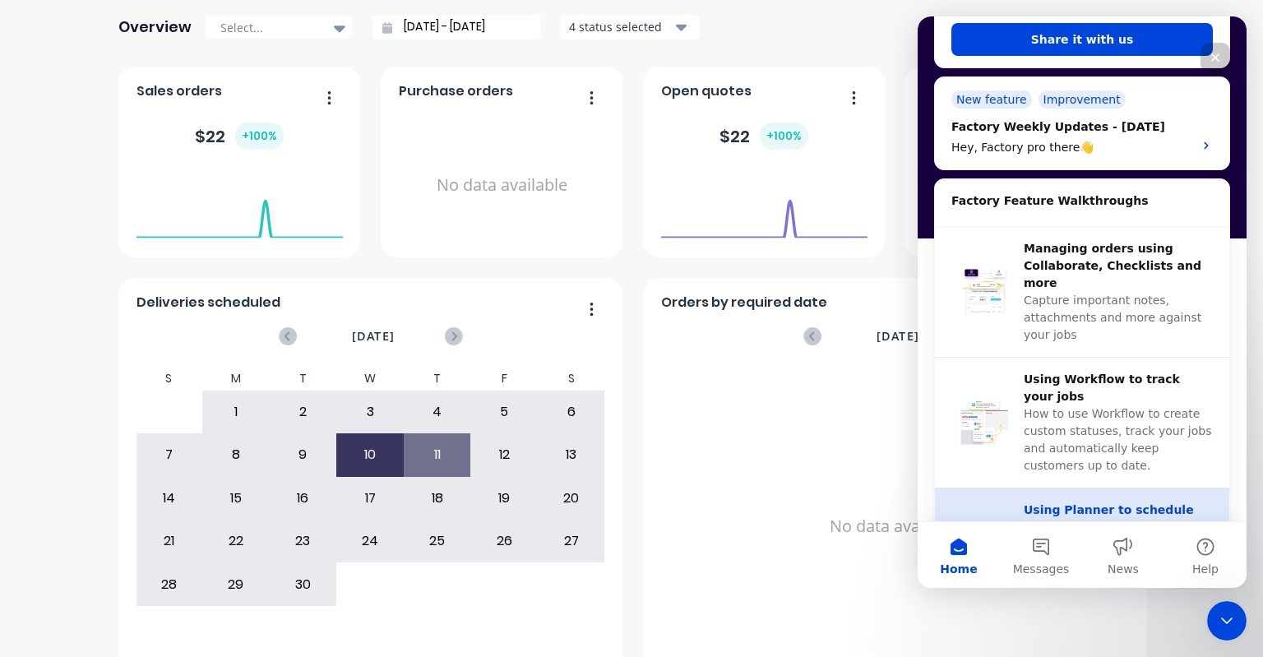
click at [1065, 489] on div "Using Planner to schedule your work How to use Planner to create production pla…" at bounding box center [1082, 554] width 294 height 130
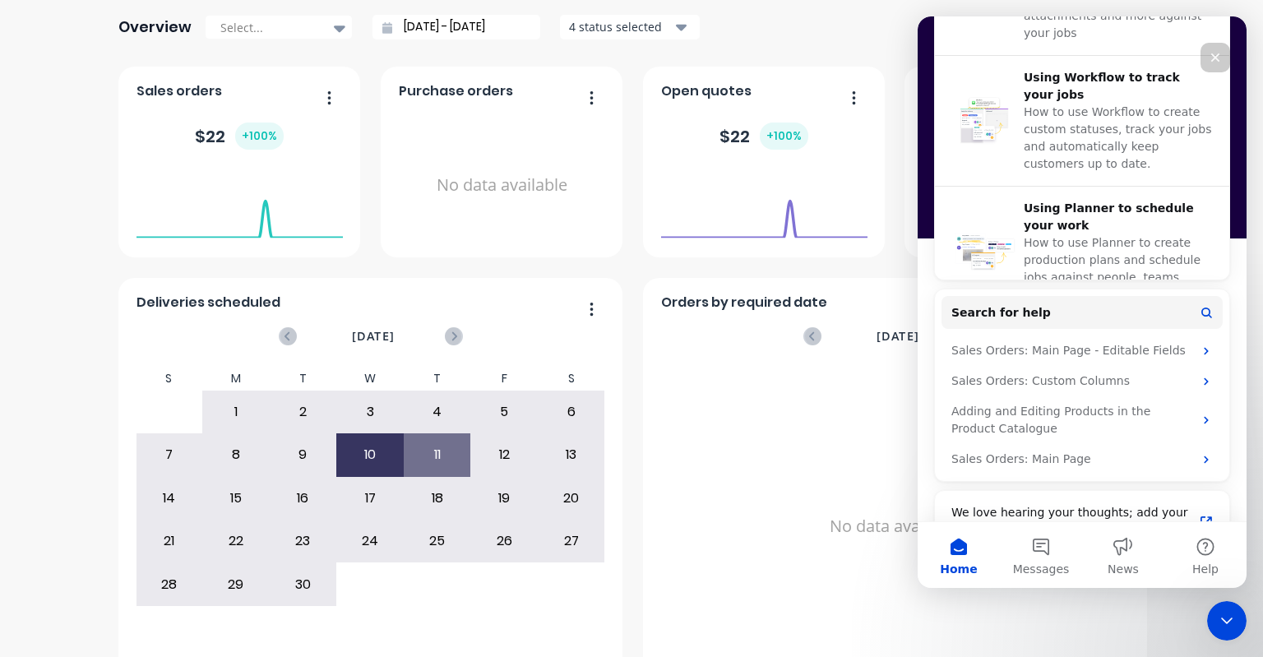
scroll to position [602, 0]
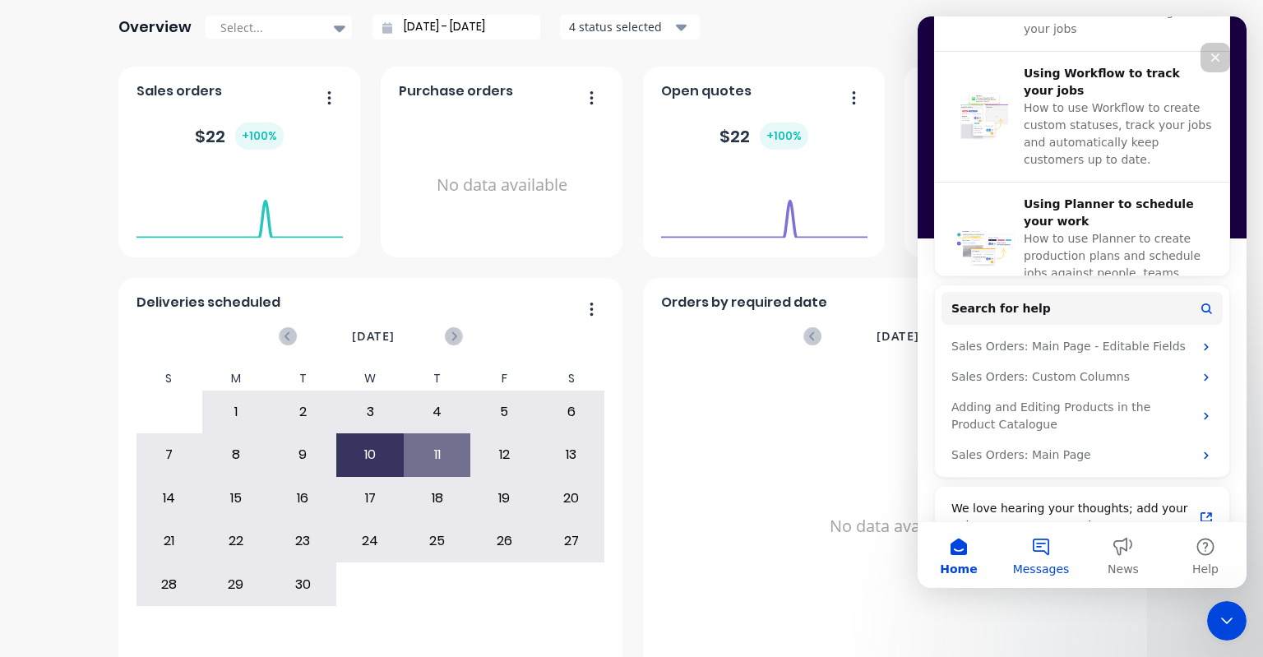
click at [1027, 552] on button "Messages" at bounding box center [1041, 555] width 82 height 66
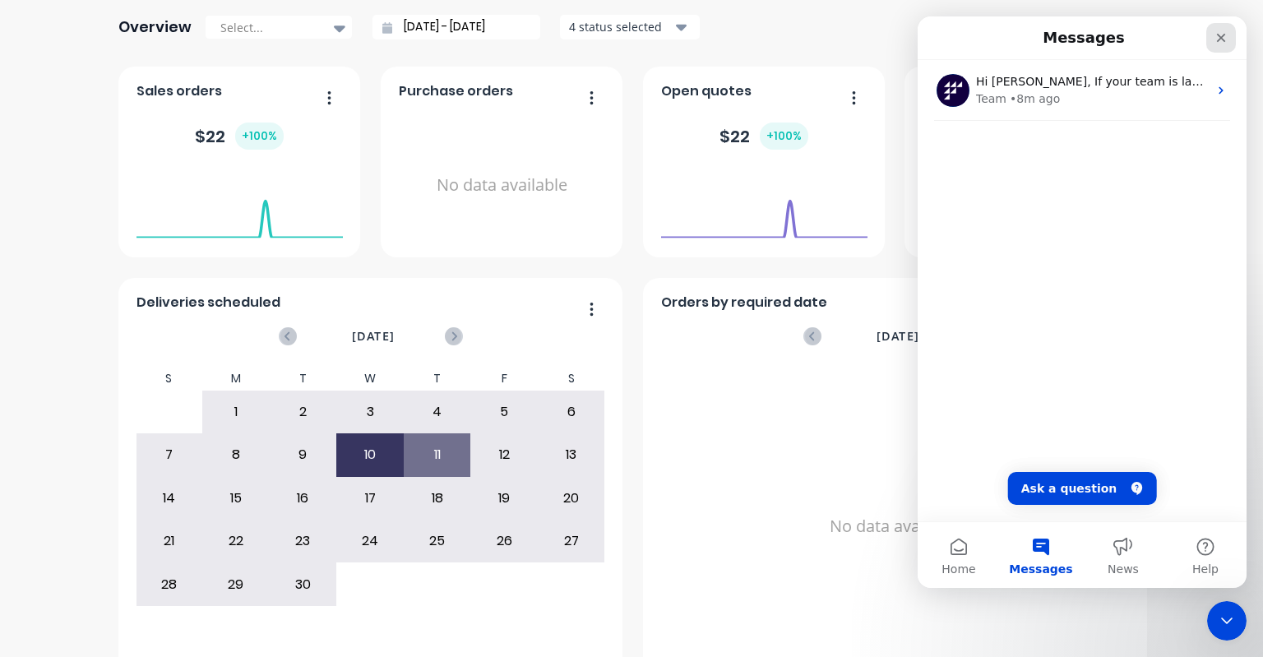
click at [1221, 33] on icon "Close" at bounding box center [1221, 37] width 13 height 13
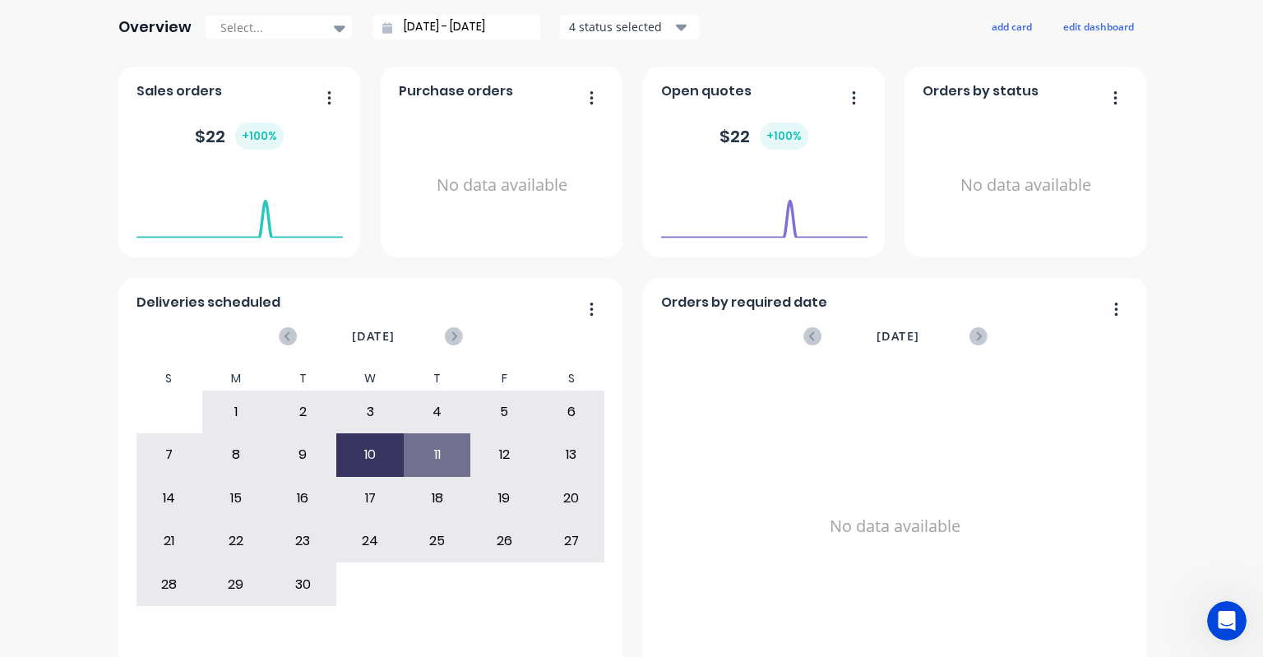
scroll to position [0, 0]
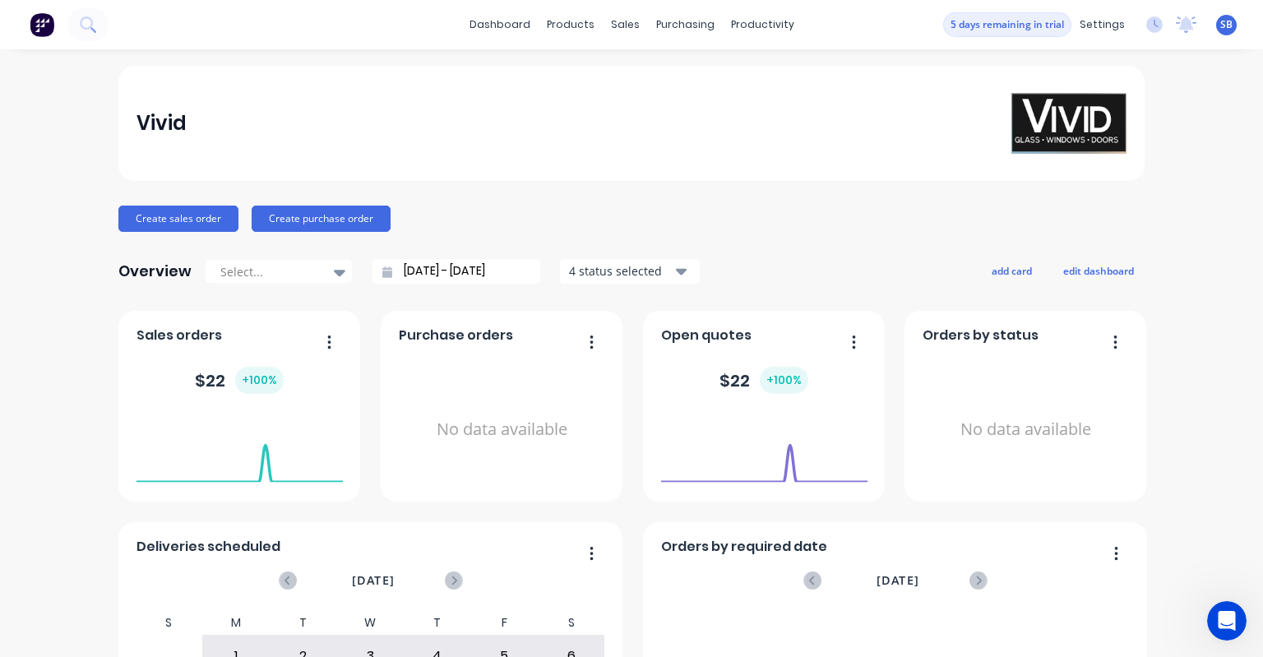
click at [1221, 24] on span "SB" at bounding box center [1227, 24] width 12 height 15
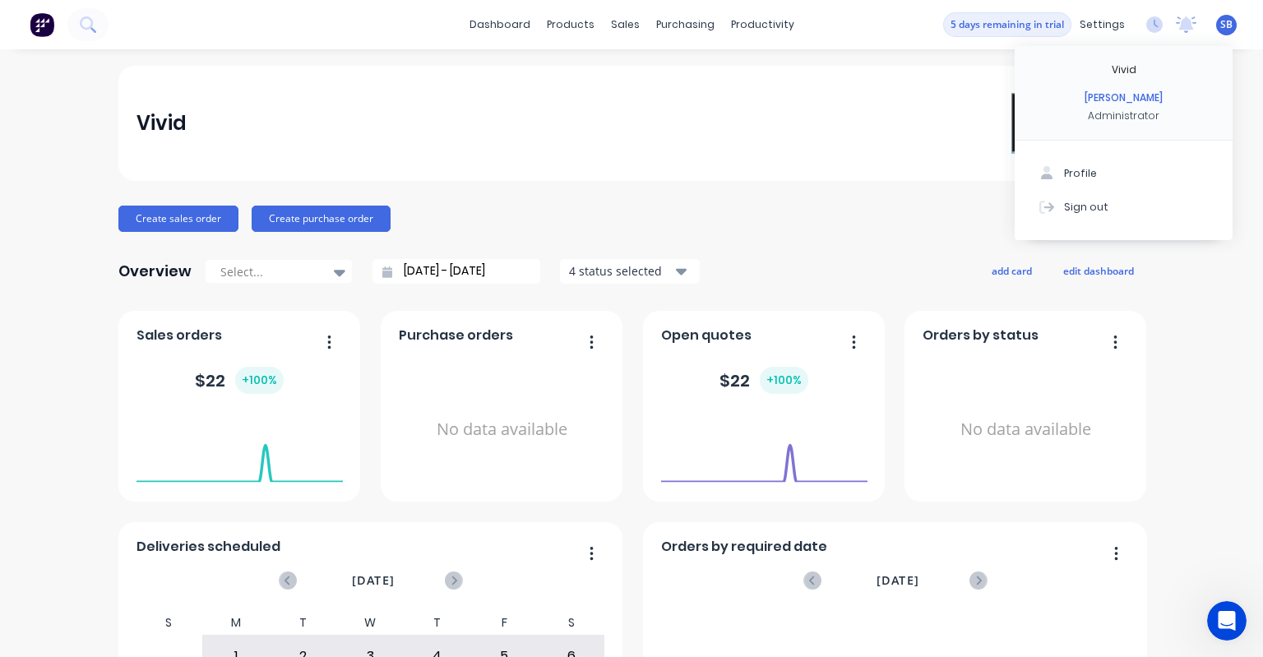
click at [395, 81] on div "Vivid" at bounding box center [631, 123] width 1027 height 115
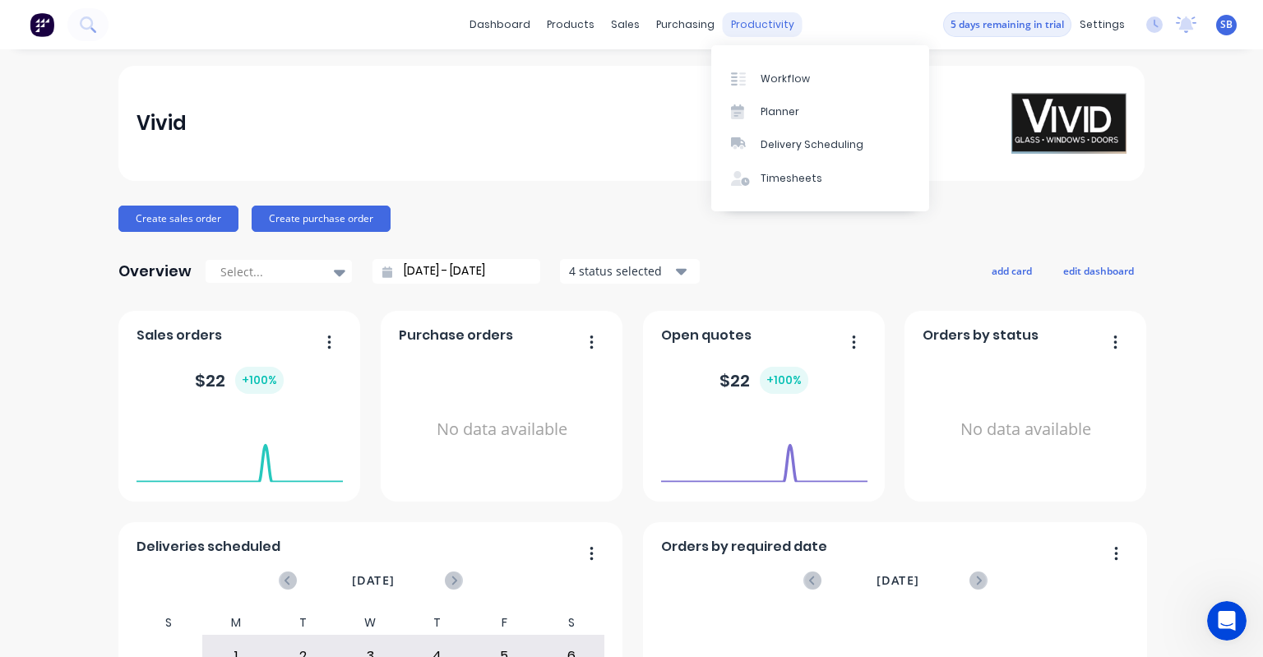
click at [737, 26] on div "productivity" at bounding box center [763, 24] width 80 height 25
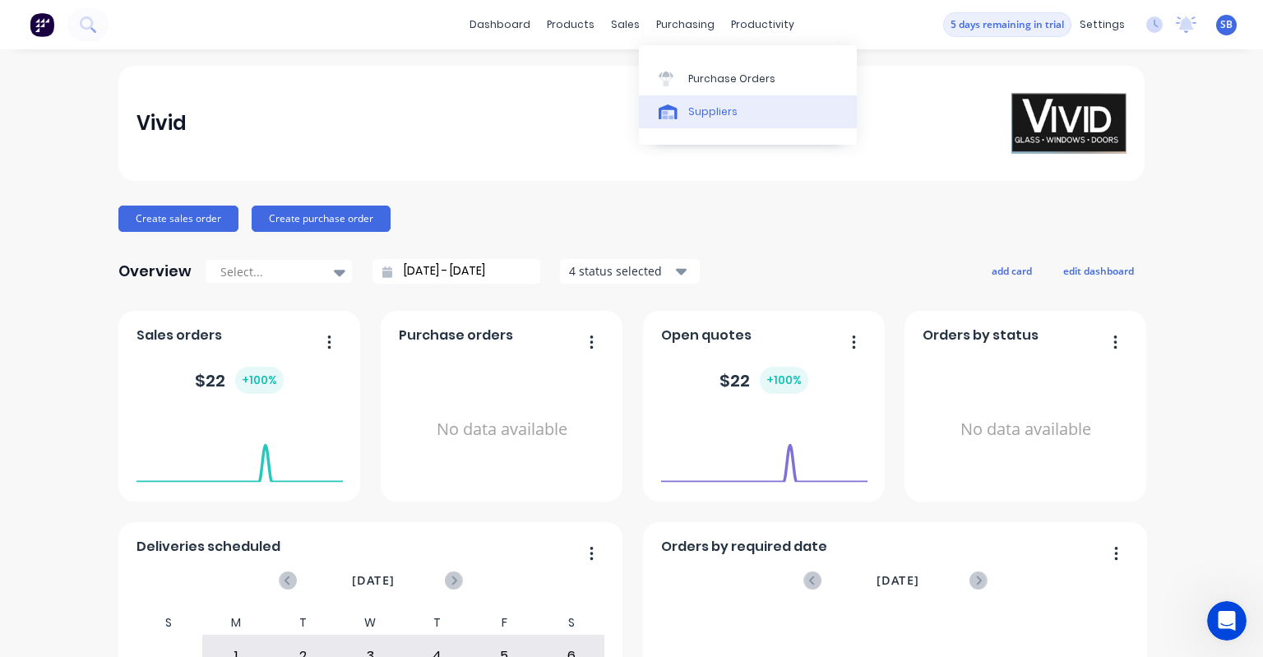
click at [688, 114] on div "Suppliers" at bounding box center [712, 111] width 49 height 15
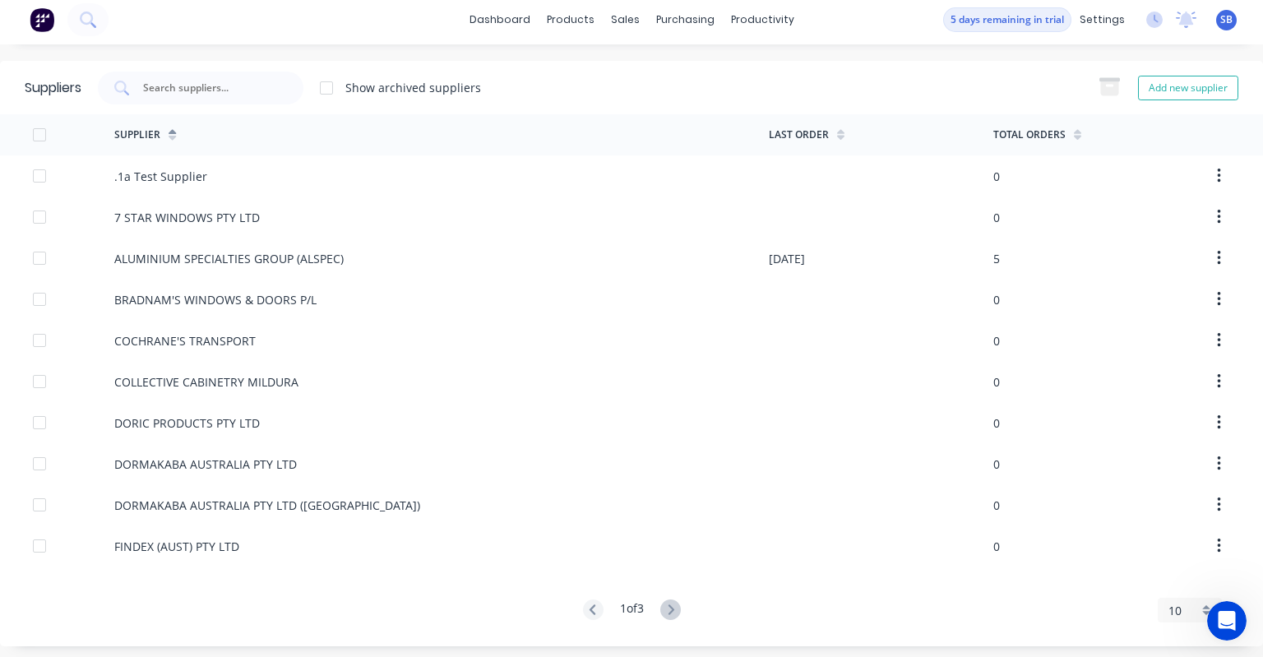
scroll to position [4, 0]
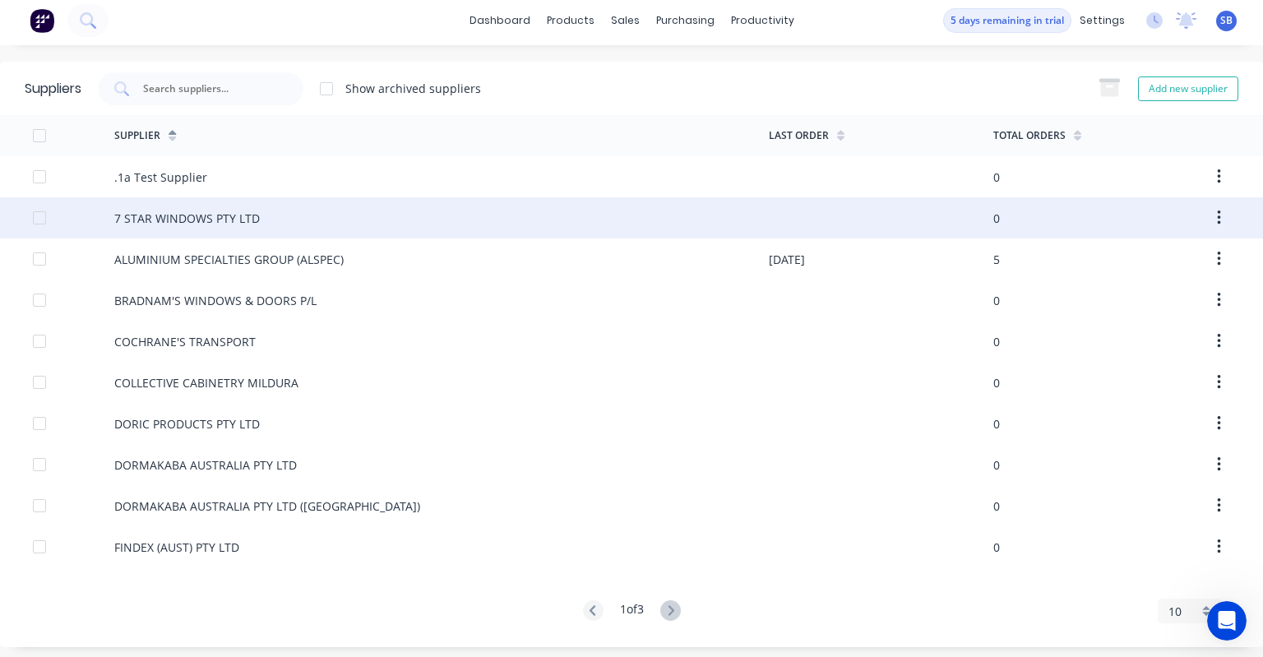
click at [133, 223] on div "7 STAR WINDOWS PTY LTD" at bounding box center [187, 218] width 146 height 17
